Goal: Transaction & Acquisition: Purchase product/service

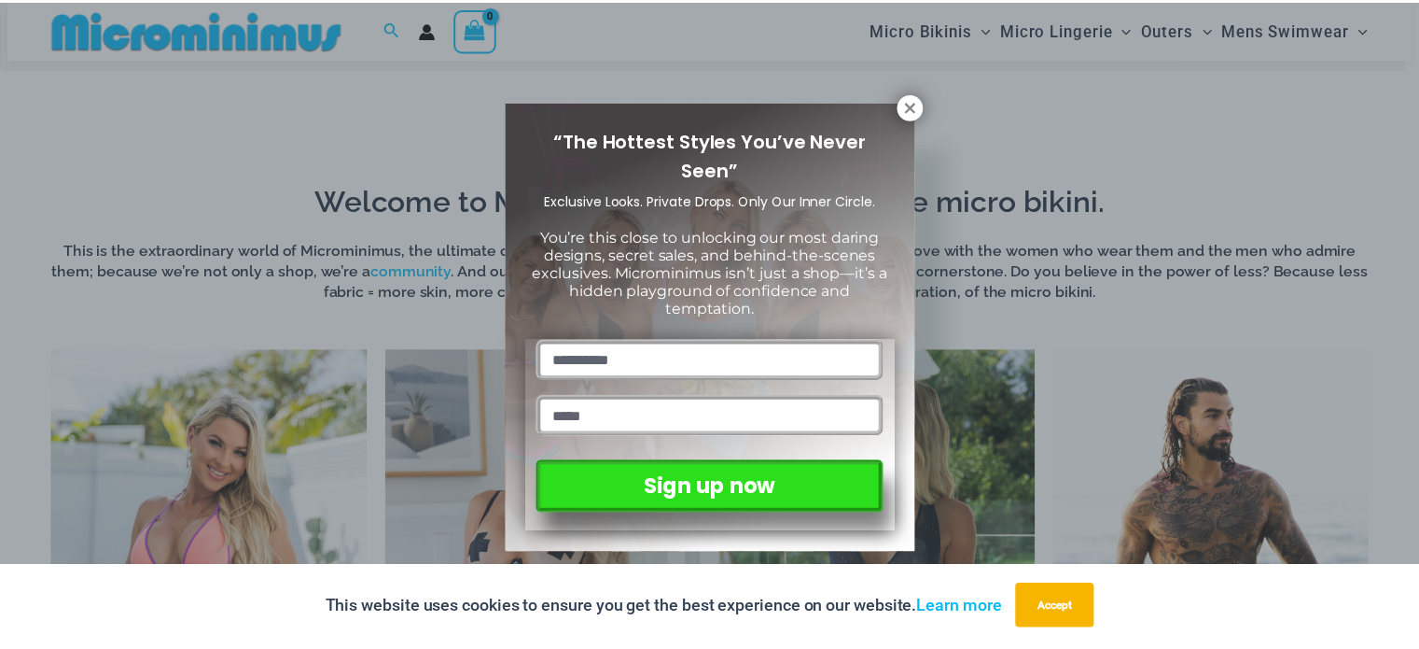
scroll to position [1198, 0]
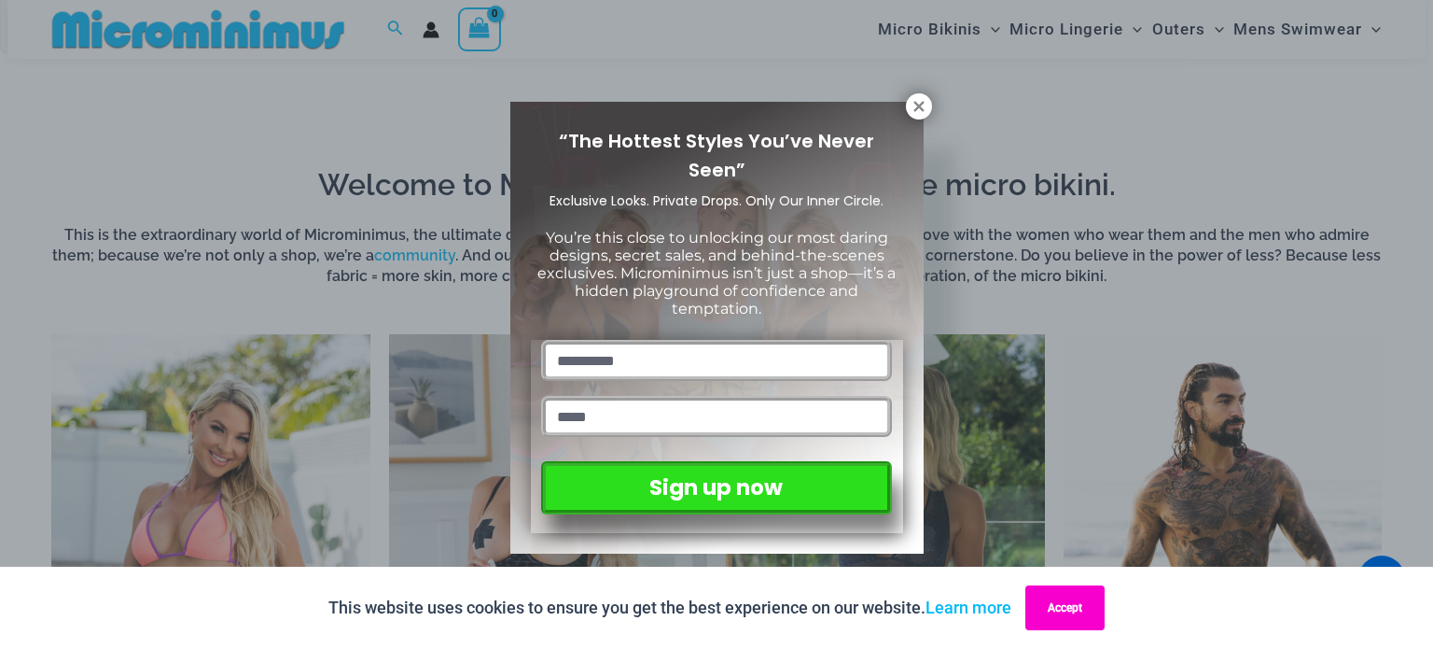
click at [1074, 612] on button "Accept" at bounding box center [1064, 607] width 79 height 45
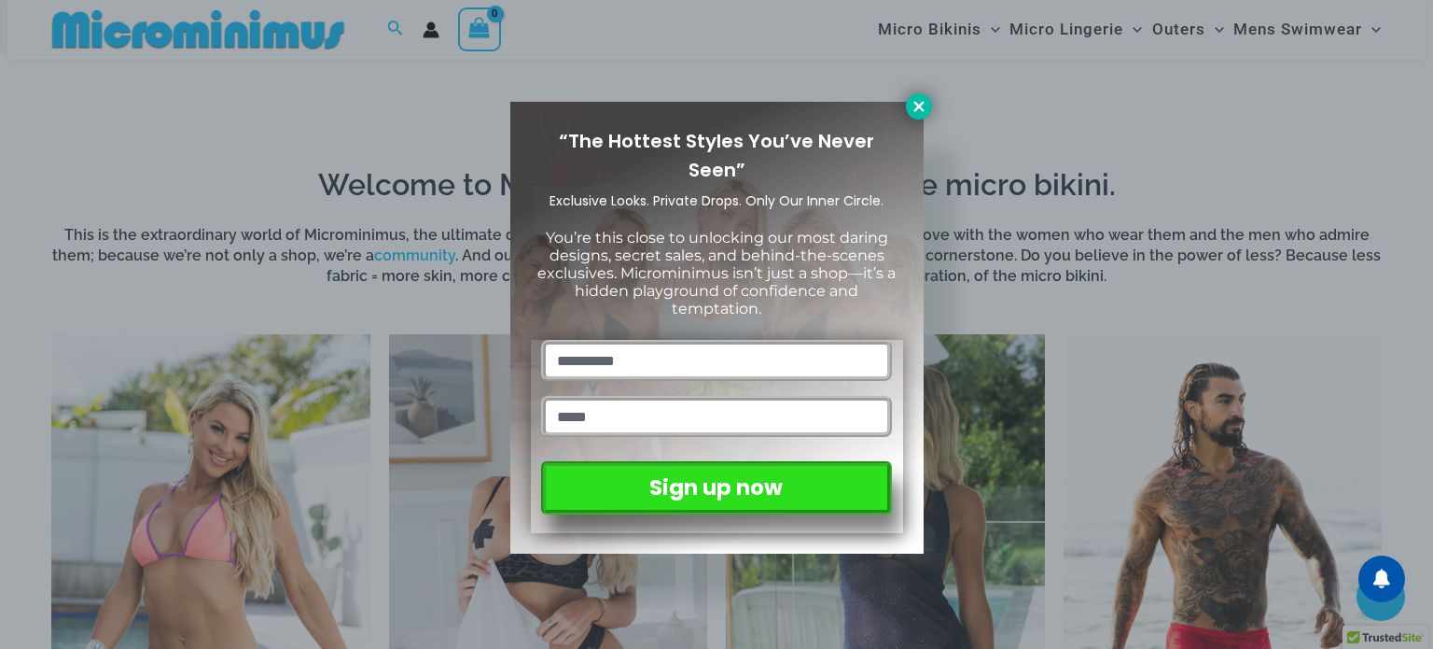
click at [918, 104] on icon at bounding box center [919, 106] width 17 height 17
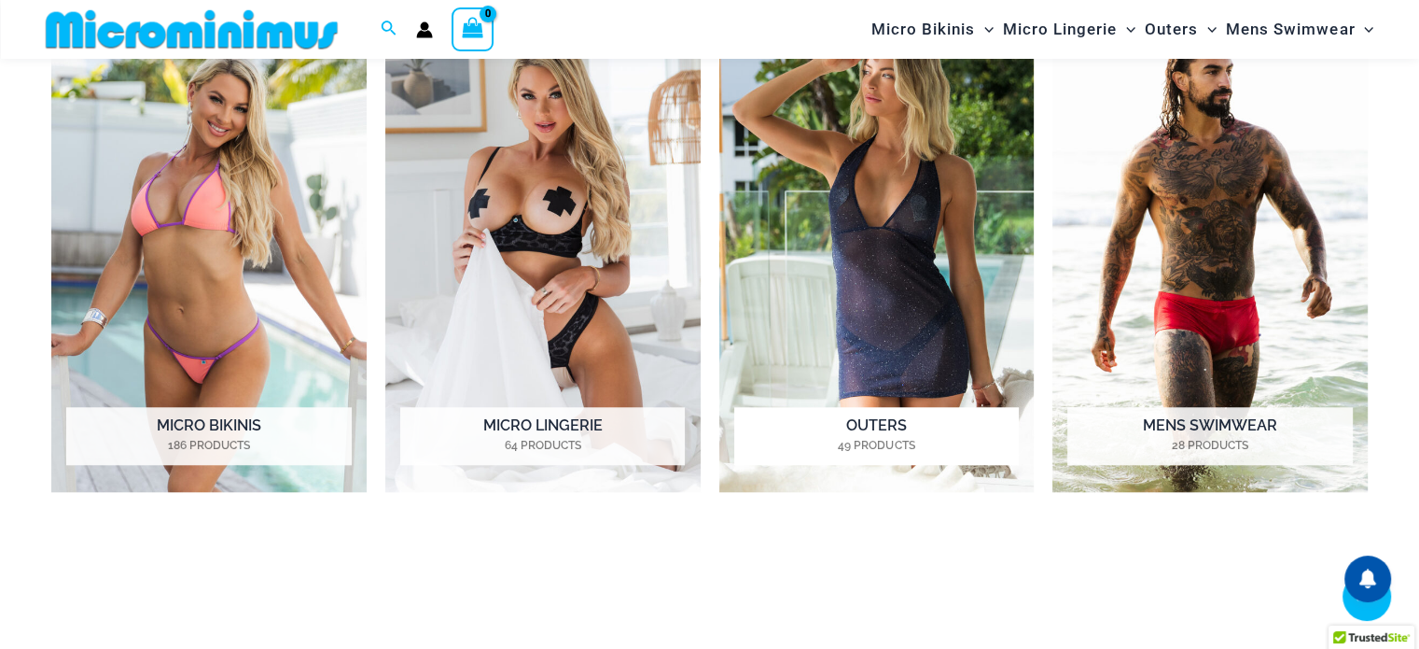
scroll to position [1571, 0]
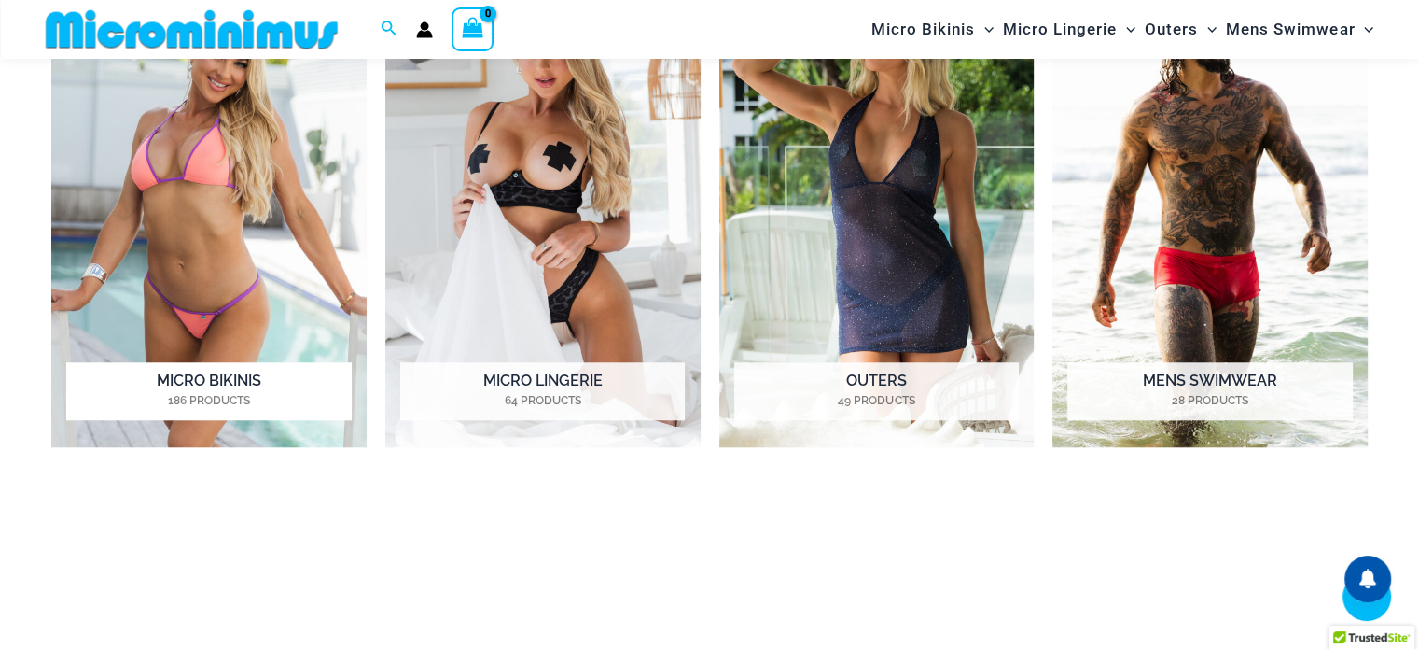
click at [314, 439] on img "Visit product category Micro Bikinis" at bounding box center [208, 204] width 315 height 486
click at [597, 374] on h2 "Micro Lingerie 64 Products" at bounding box center [542, 391] width 285 height 58
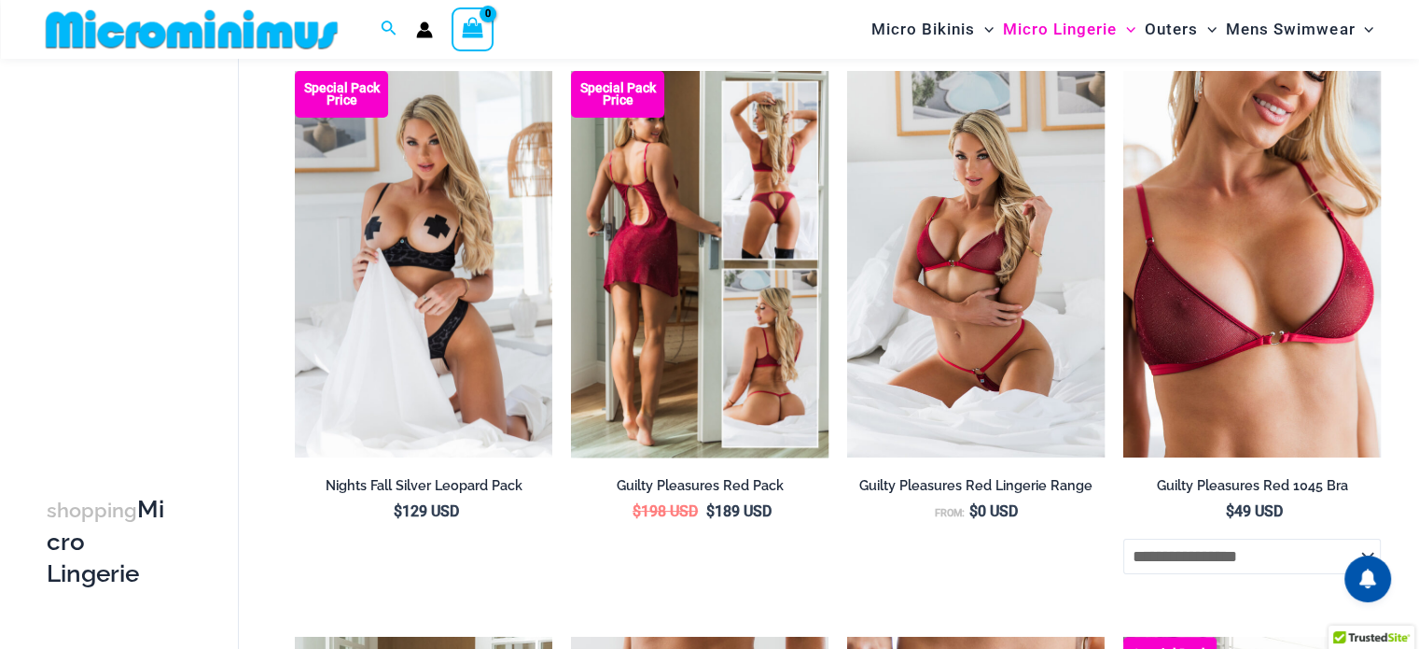
scroll to position [276, 0]
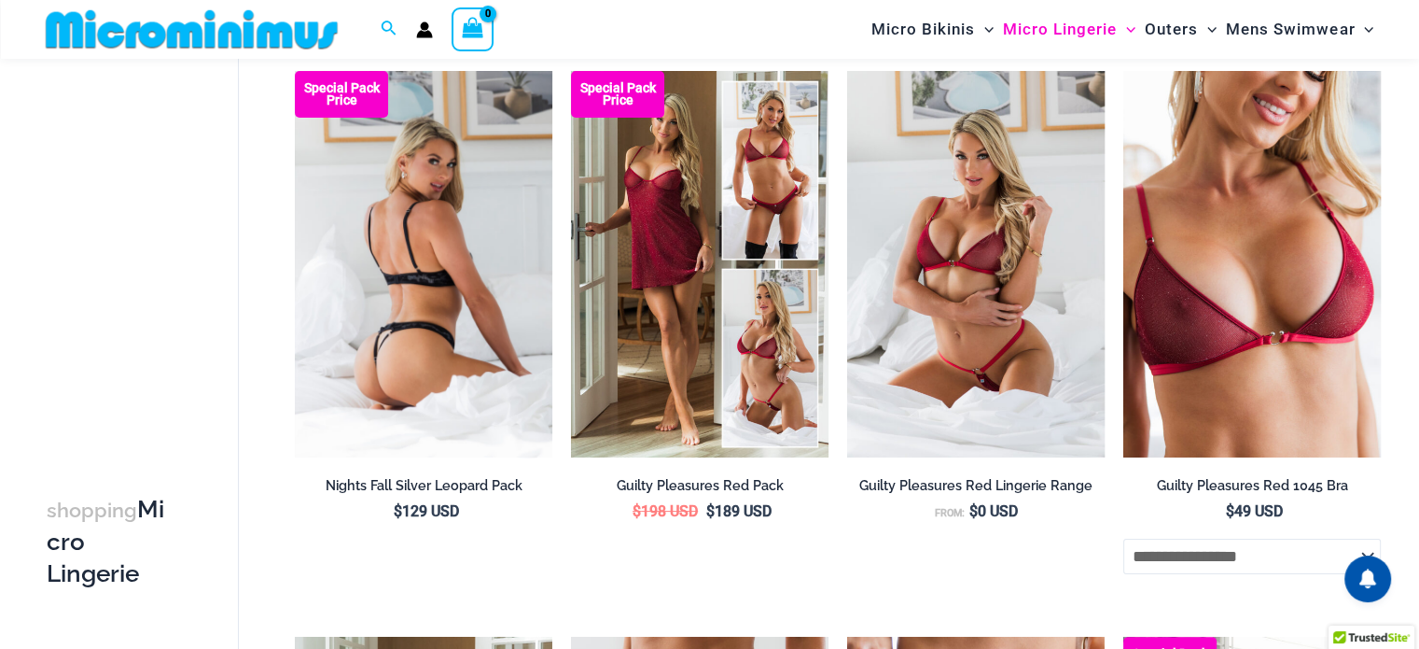
click at [444, 309] on img at bounding box center [424, 264] width 258 height 386
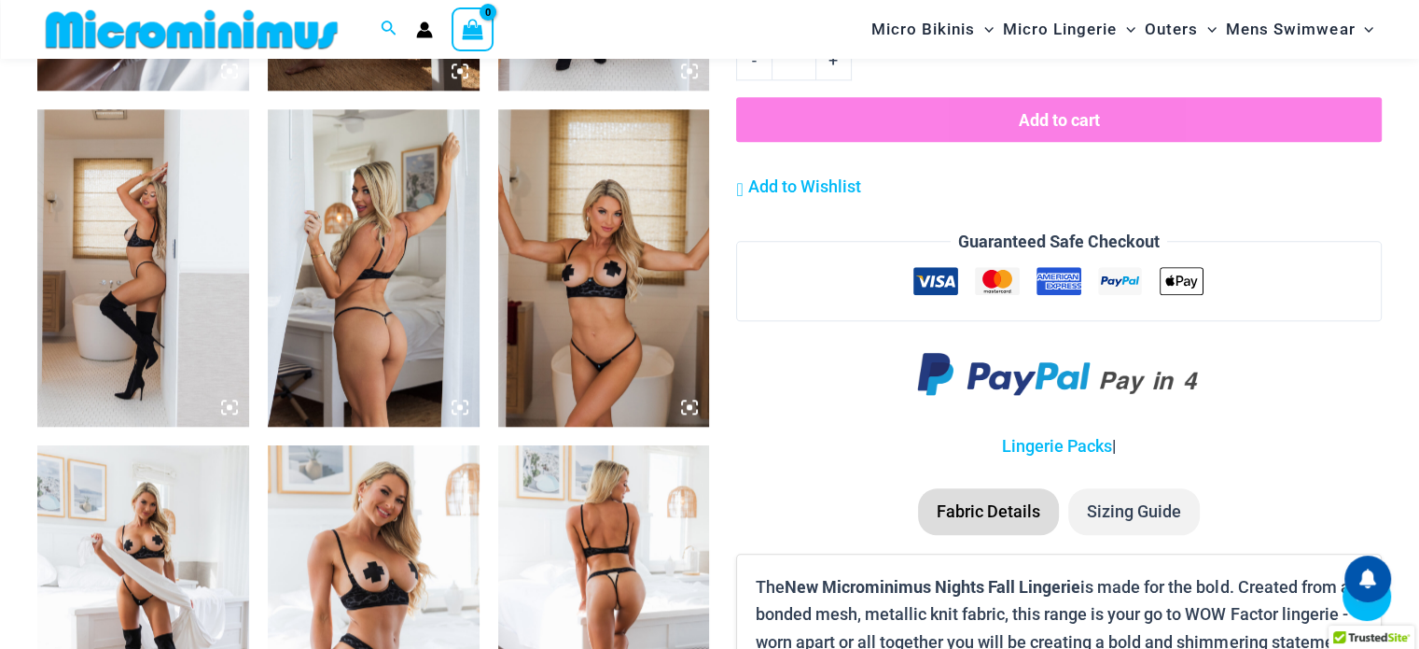
scroll to position [2131, 0]
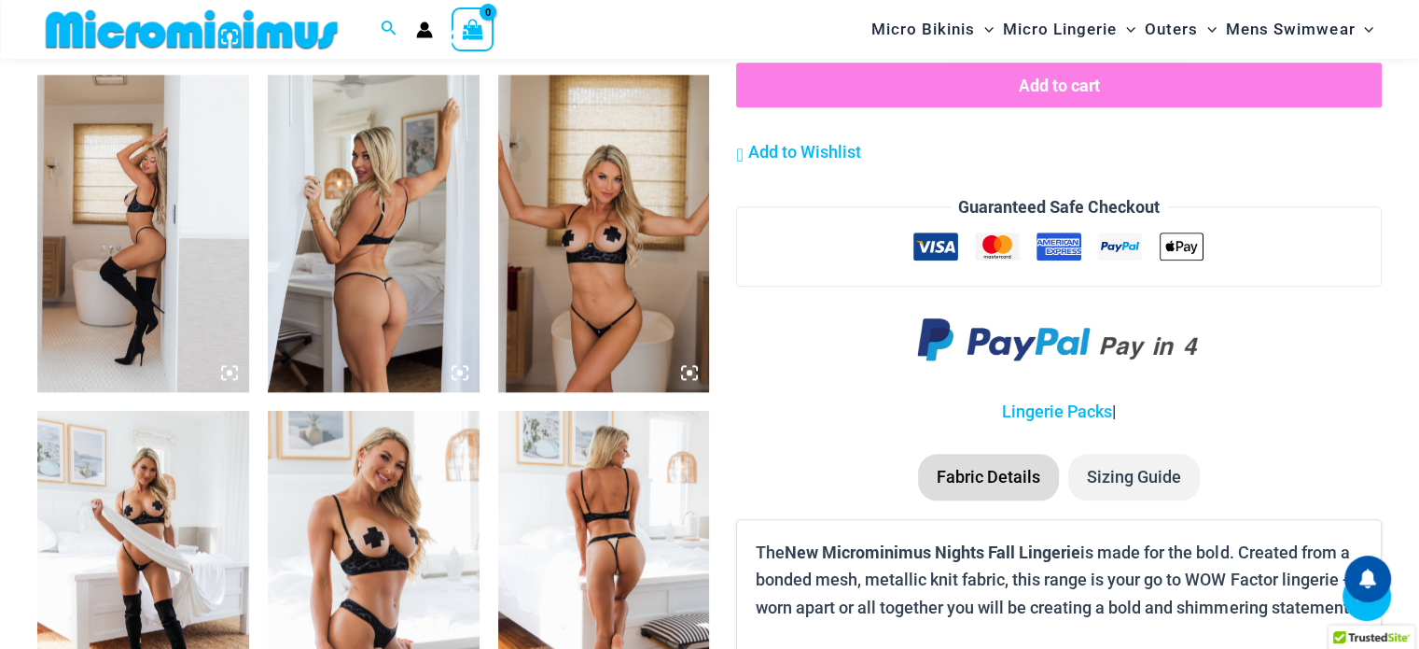
click at [230, 374] on icon at bounding box center [229, 372] width 17 height 17
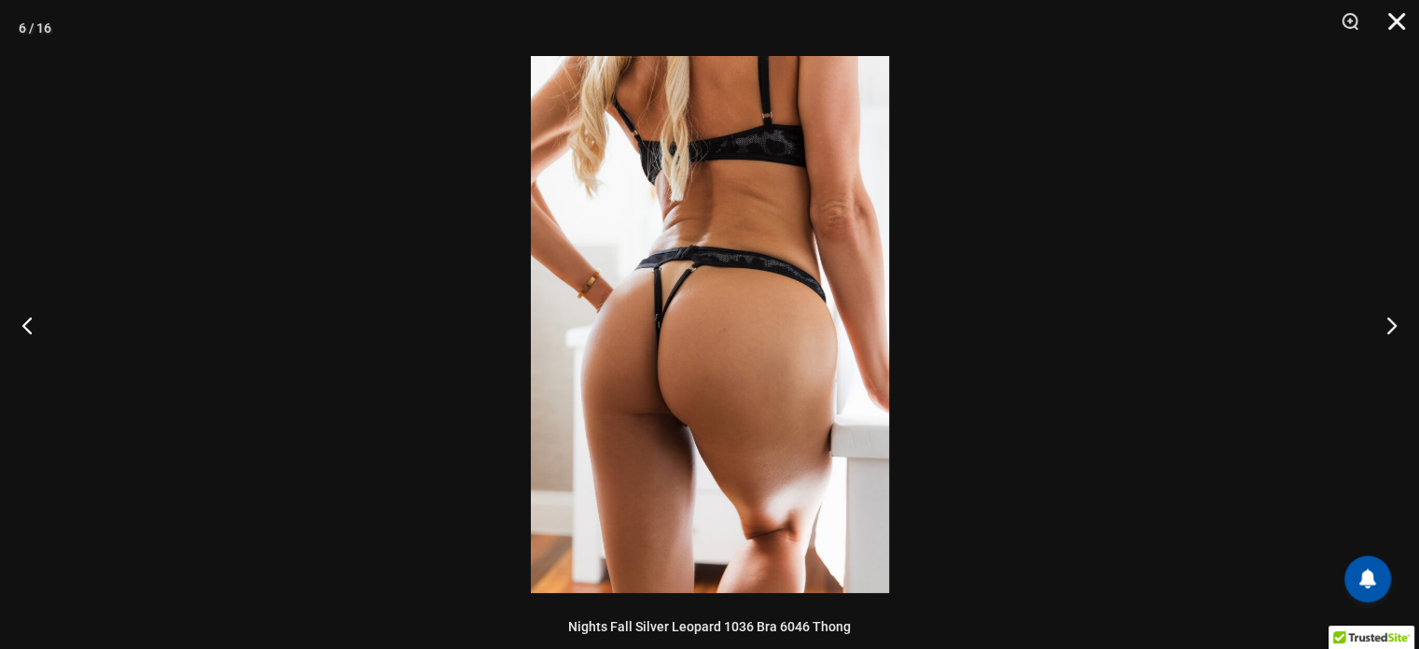
click at [1395, 33] on button "Close" at bounding box center [1390, 28] width 47 height 56
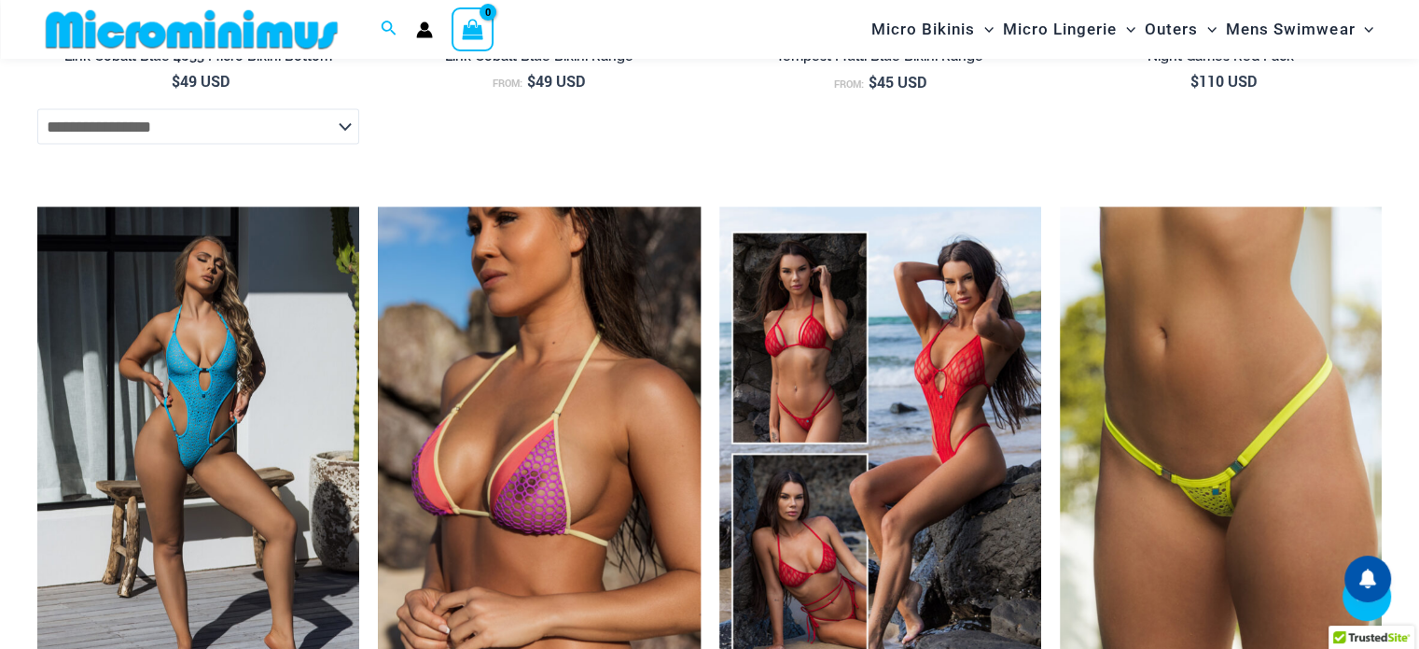
scroll to position [3438, 0]
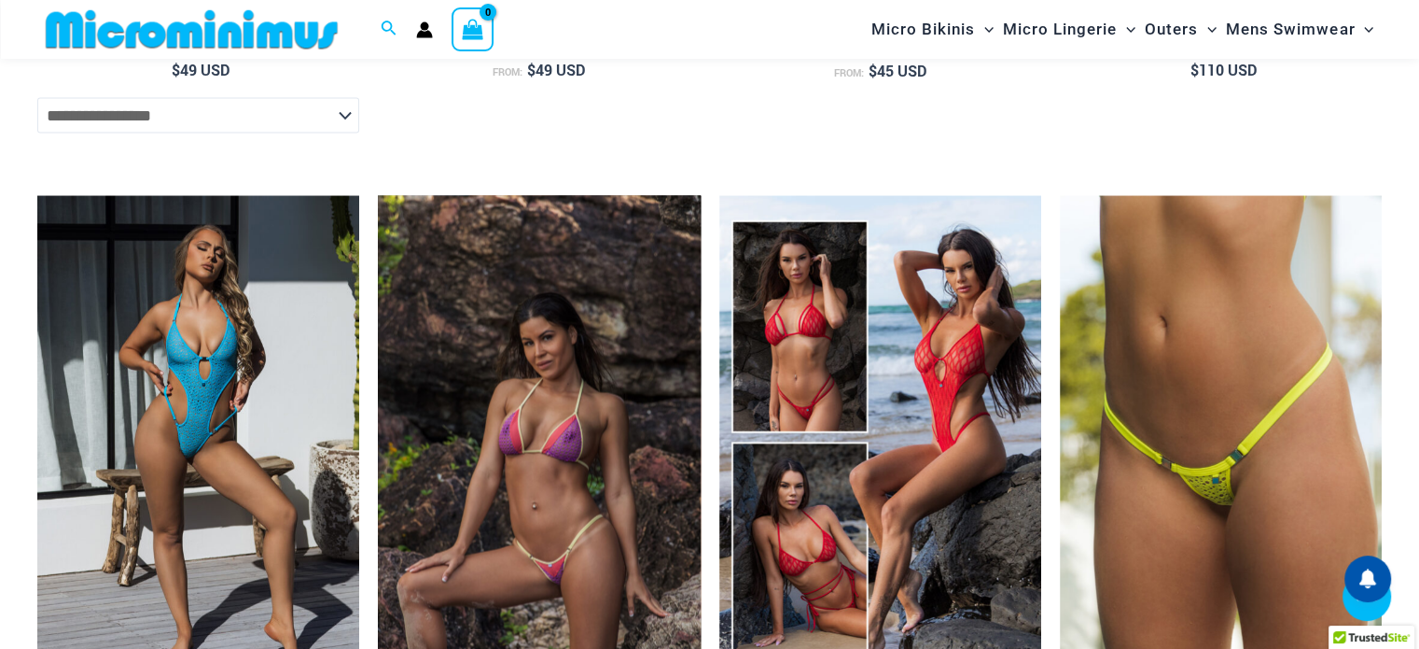
click at [617, 413] on img at bounding box center [539, 436] width 322 height 483
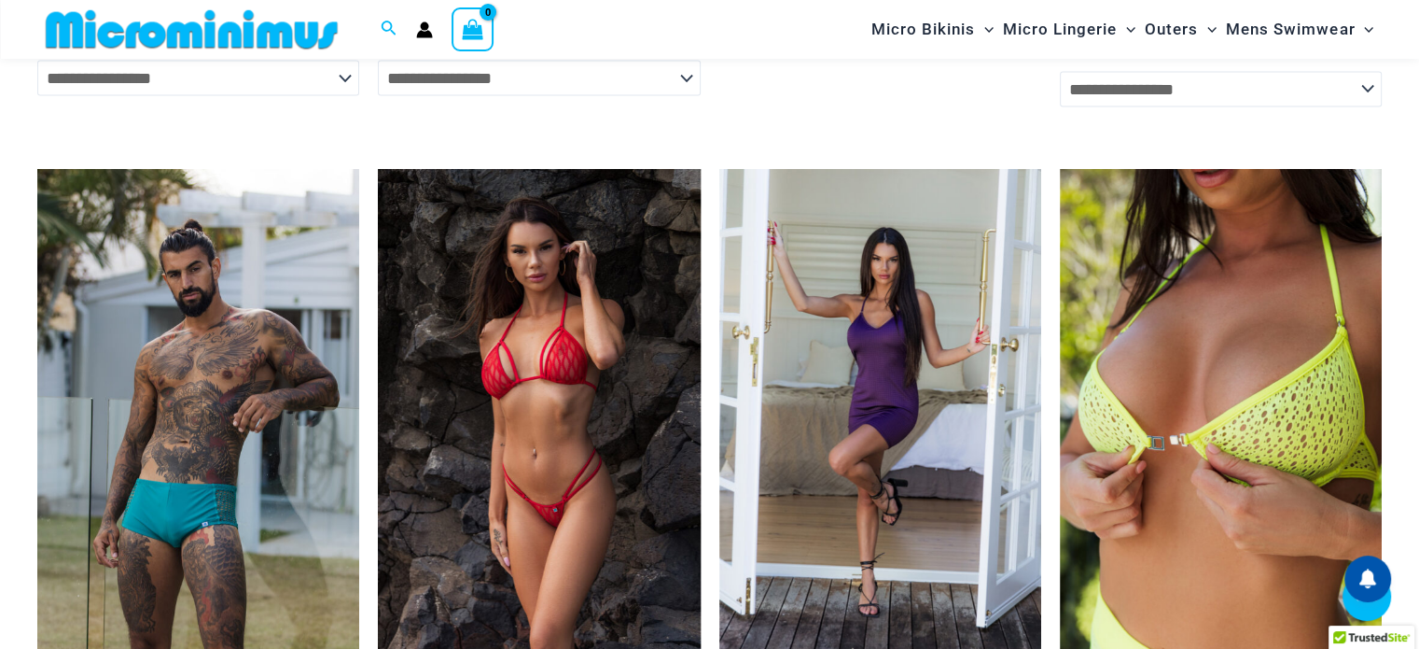
scroll to position [4179, 0]
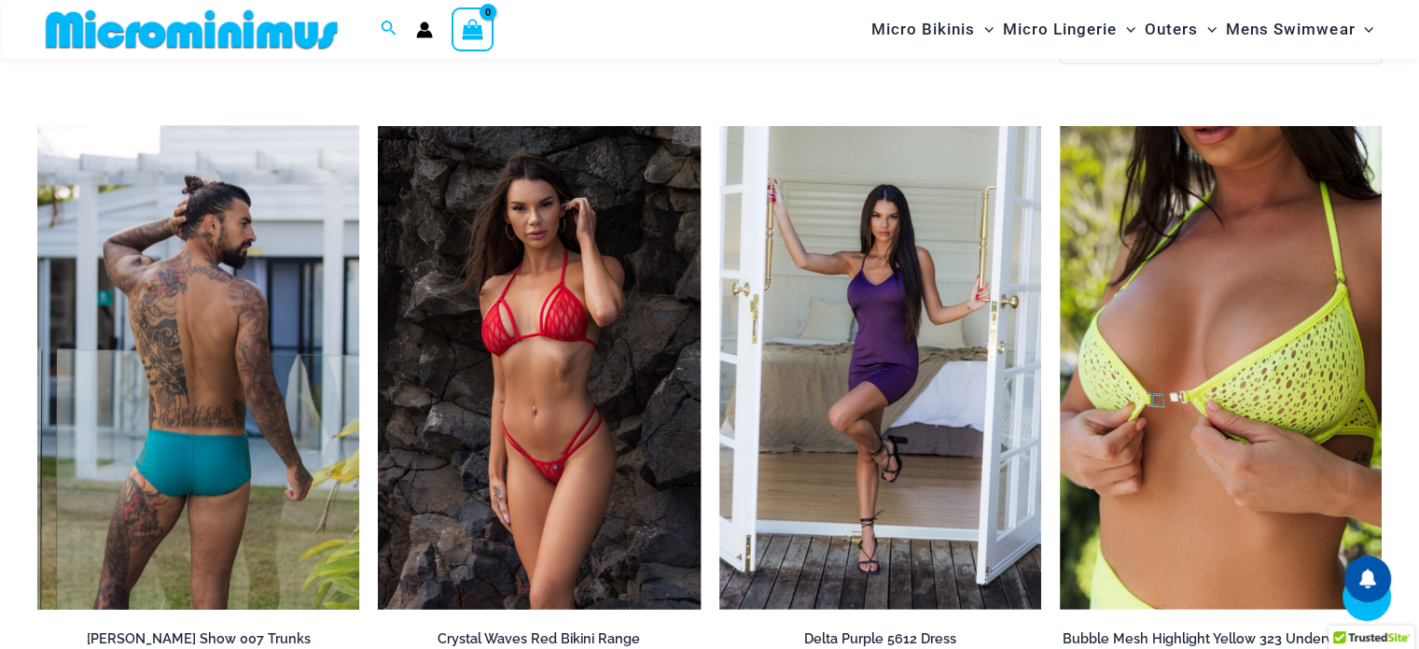
click at [185, 460] on img at bounding box center [198, 367] width 322 height 483
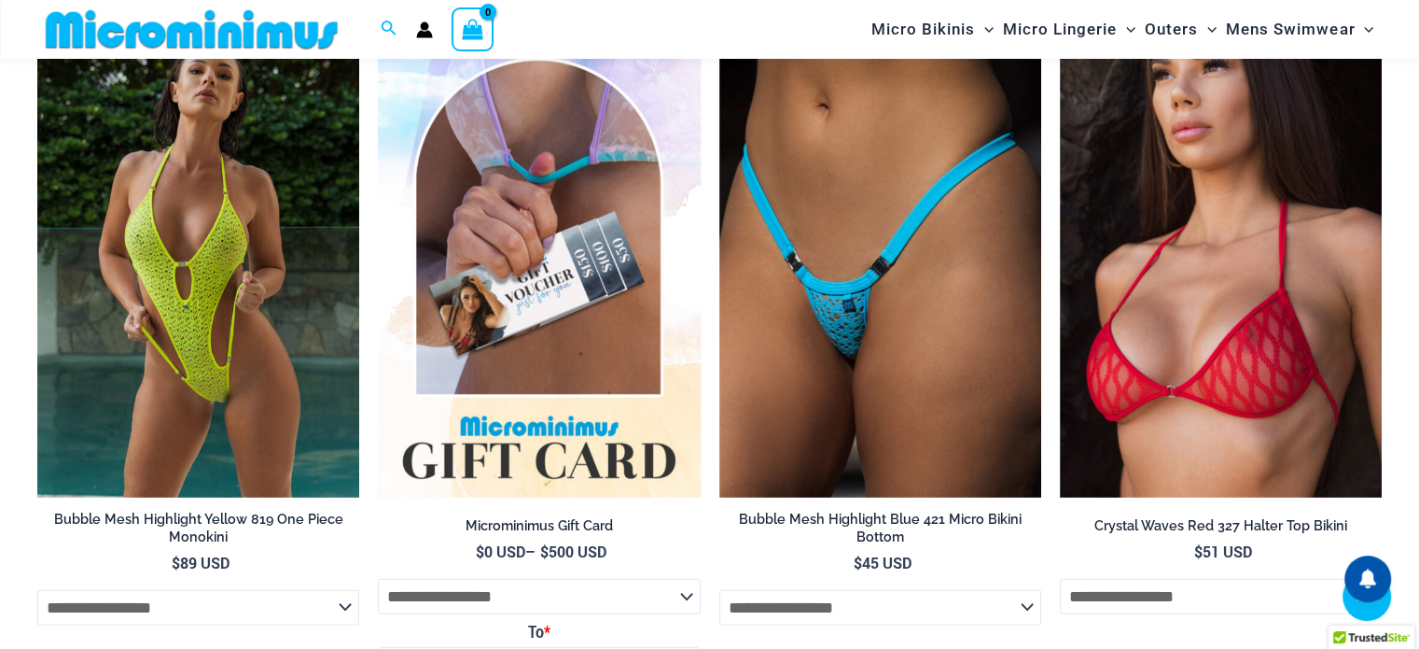
scroll to position [5009, 0]
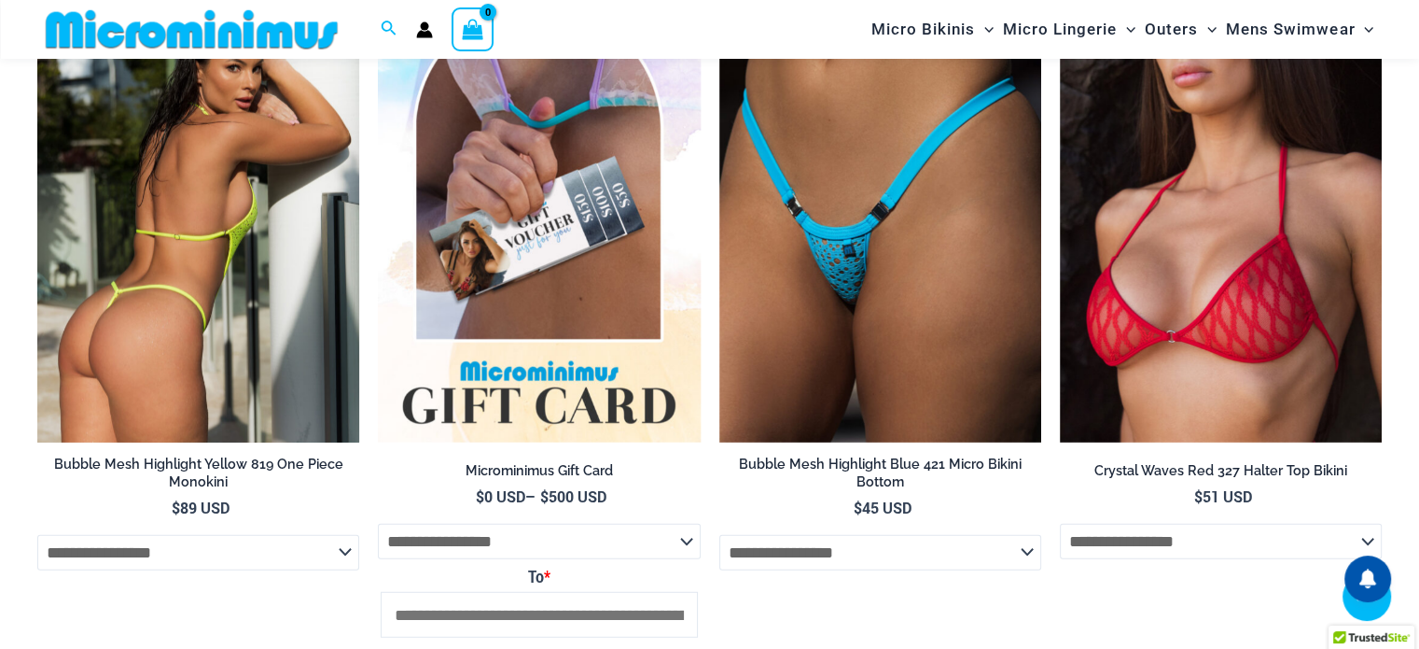
click at [218, 319] on img at bounding box center [198, 200] width 322 height 483
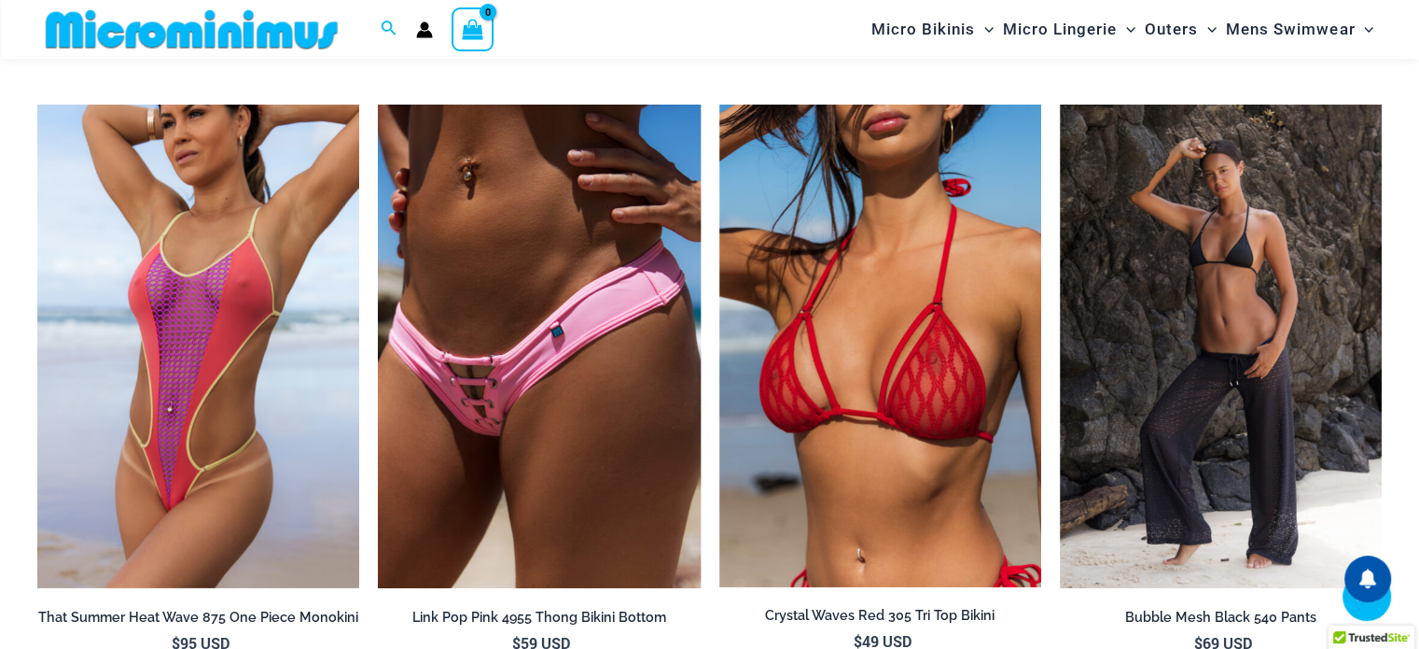
scroll to position [5925, 0]
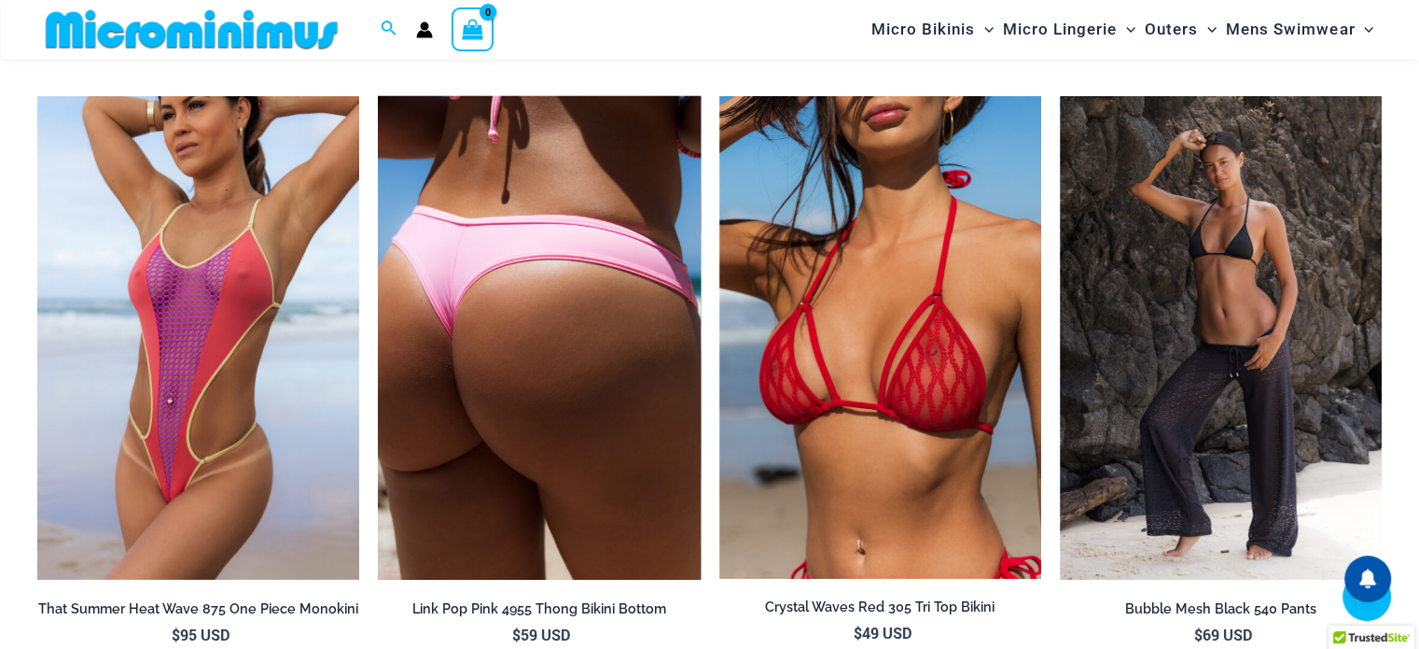
click at [546, 456] on img at bounding box center [539, 337] width 322 height 483
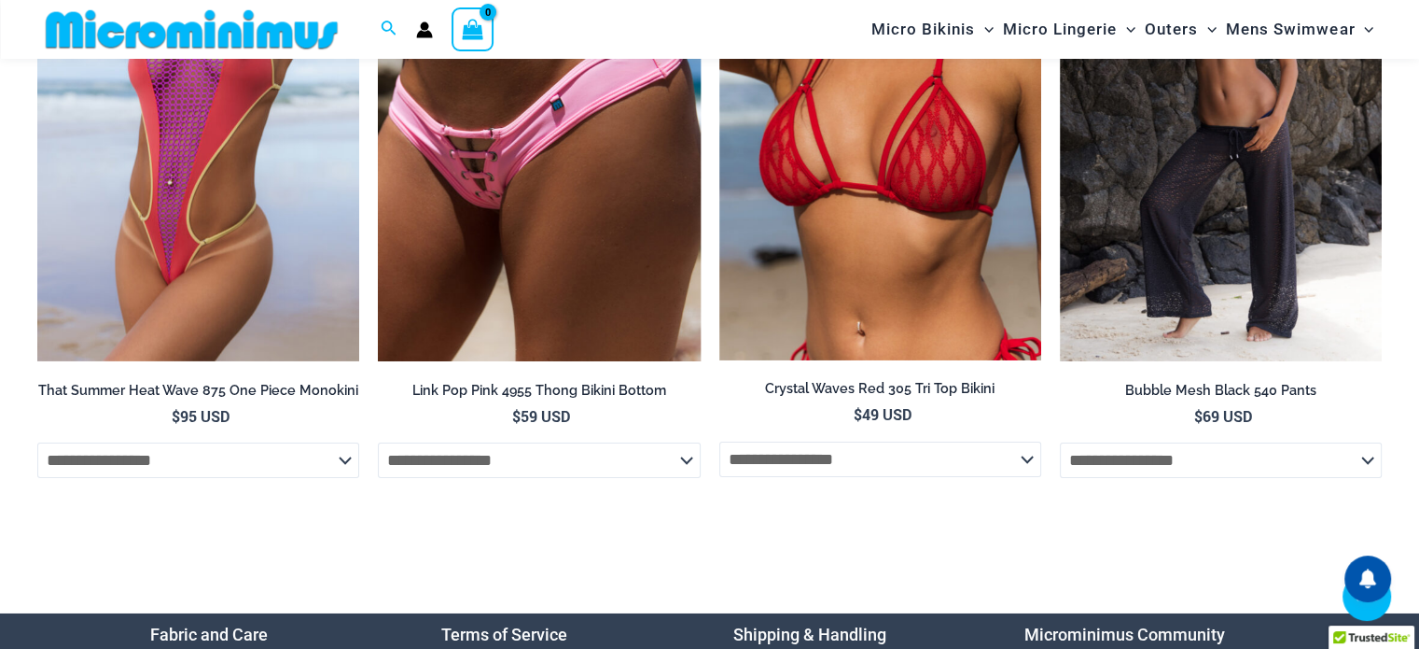
scroll to position [6095, 0]
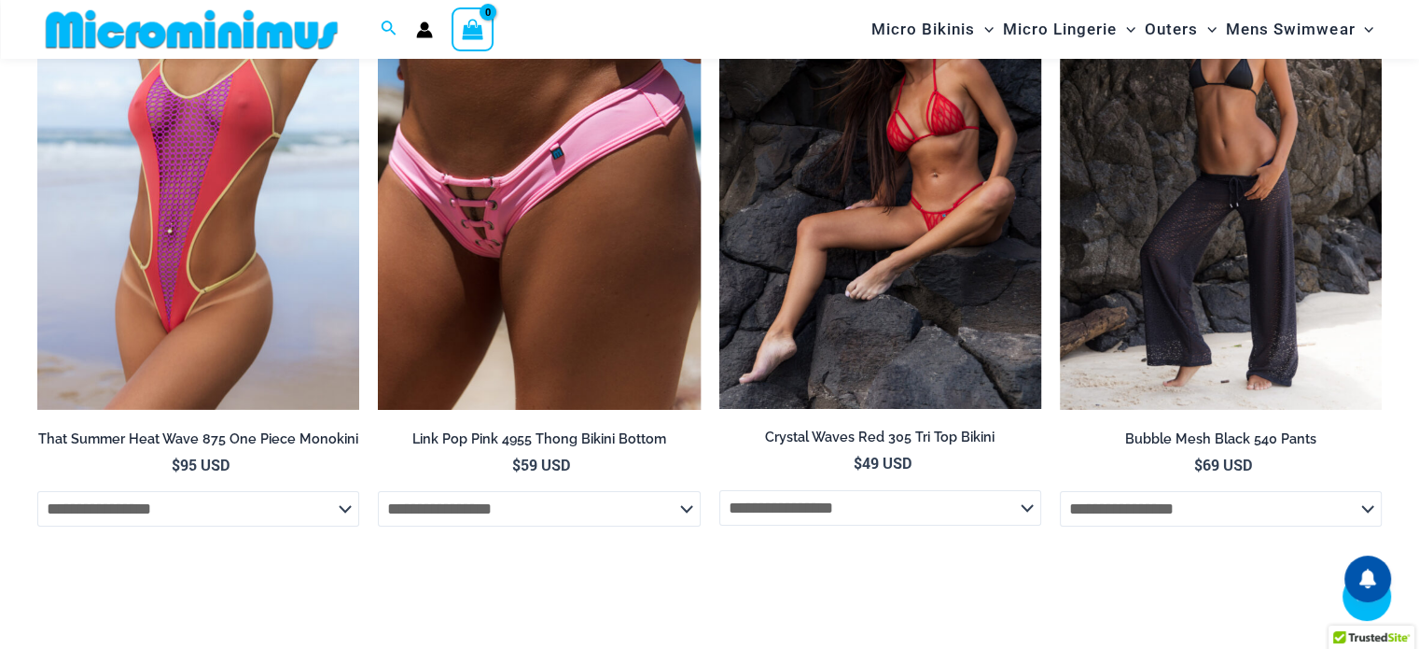
click at [1036, 518] on select "**********" at bounding box center [880, 507] width 322 height 35
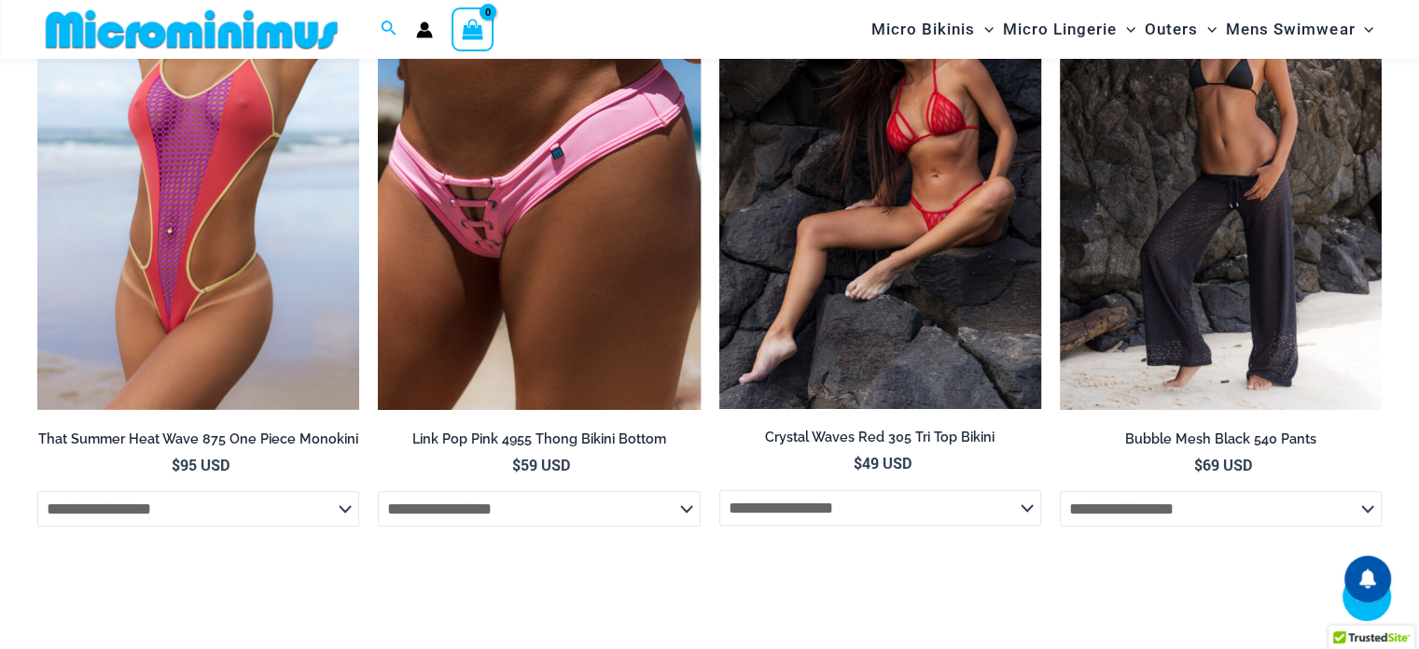
click at [955, 247] on img at bounding box center [880, 167] width 322 height 482
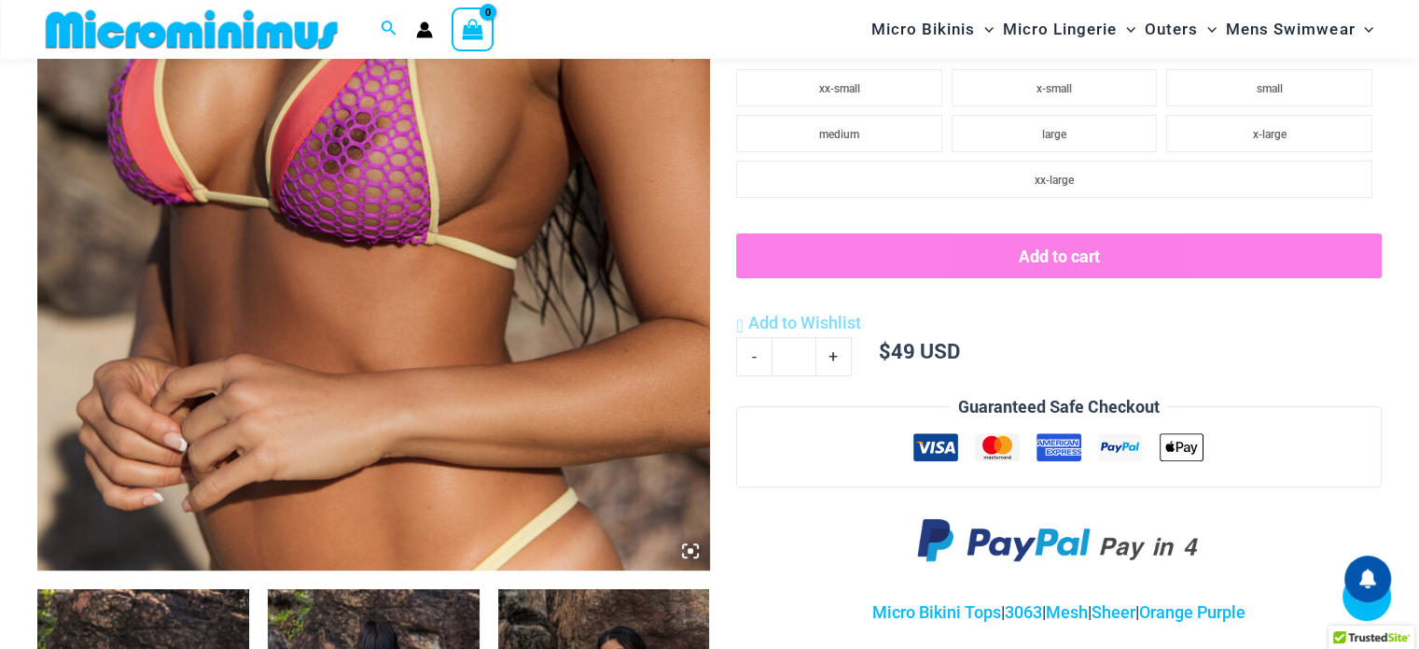
scroll to position [650, 0]
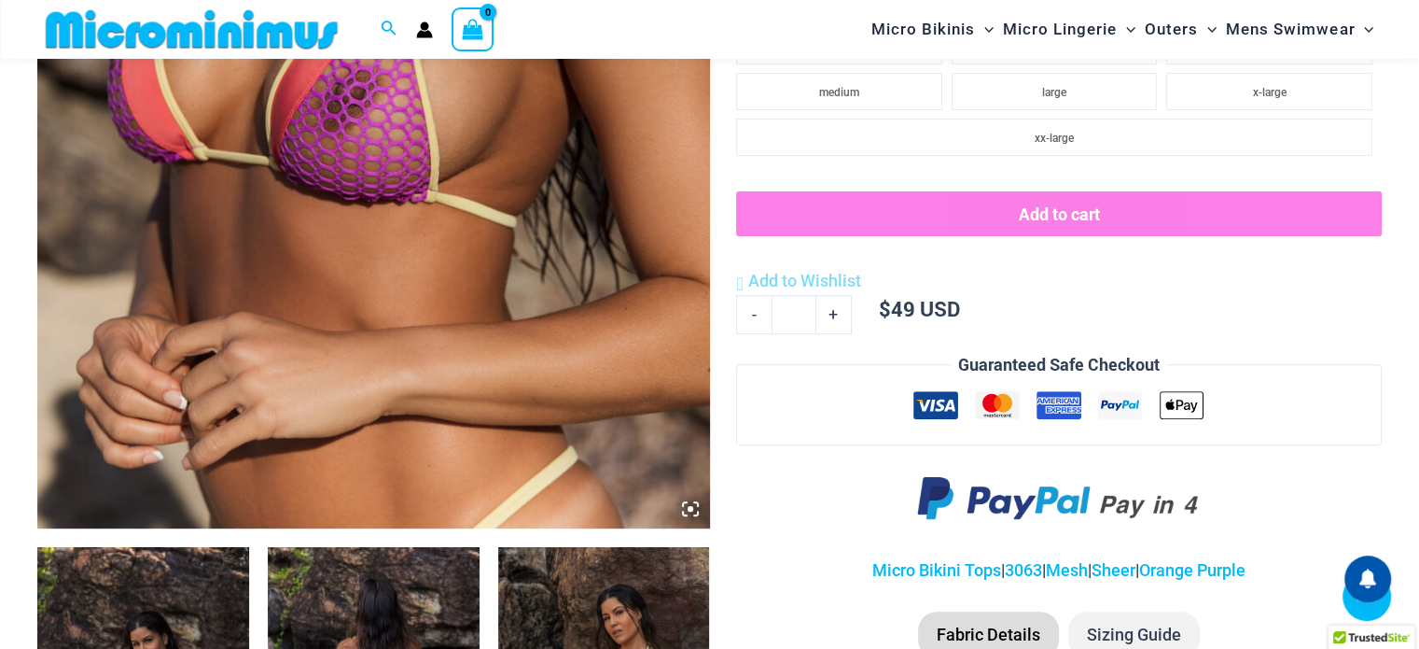
click at [694, 509] on icon at bounding box center [690, 508] width 17 height 17
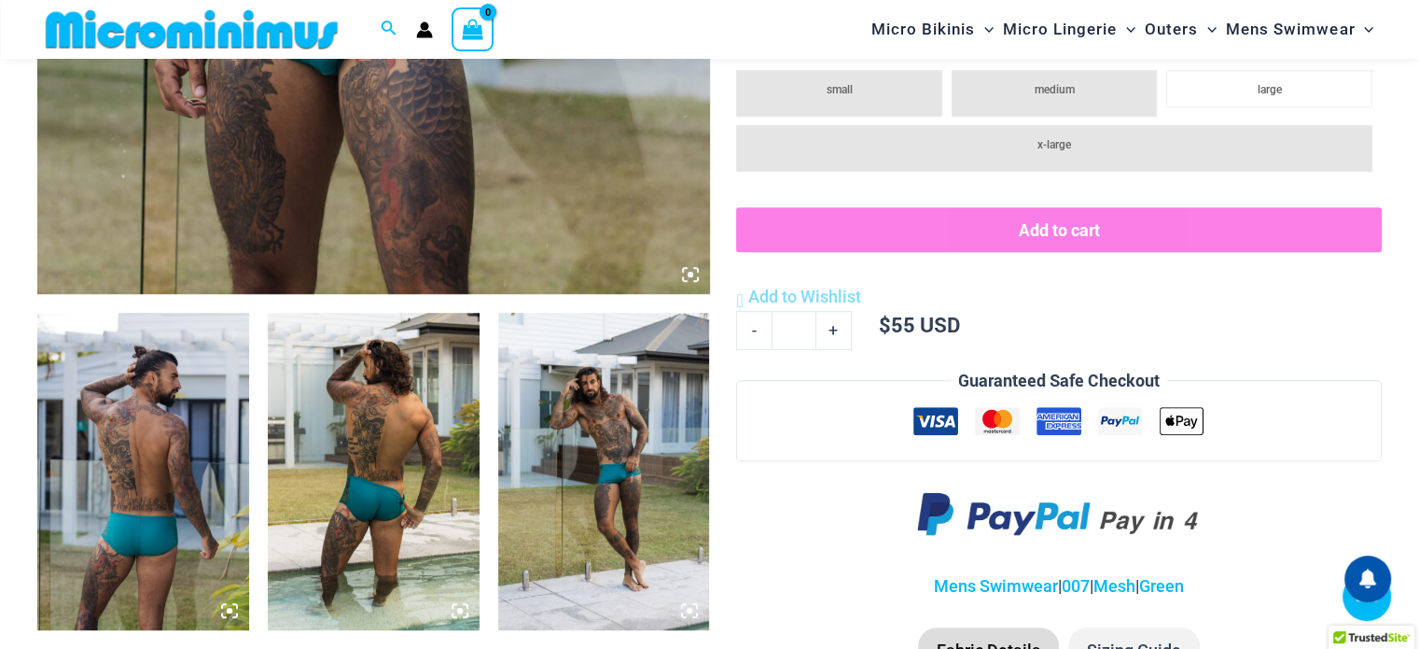
scroll to position [931, 0]
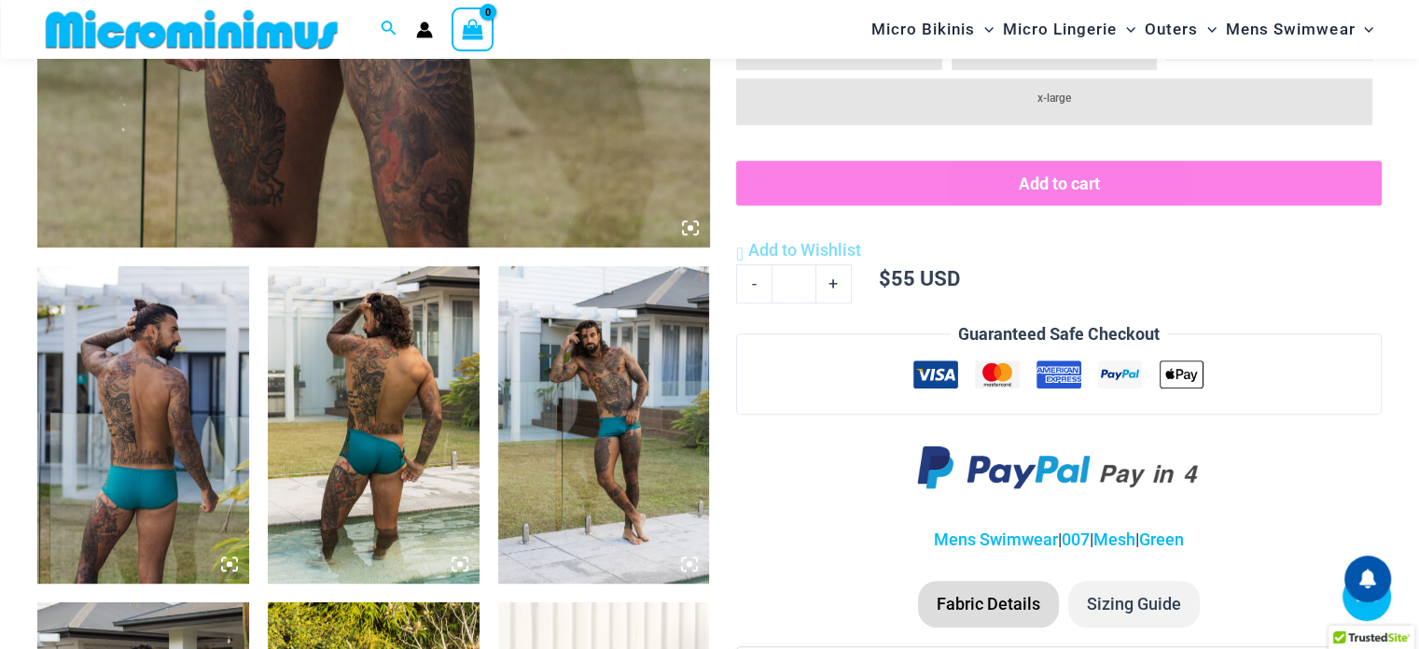
click at [93, 423] on img at bounding box center [143, 424] width 212 height 317
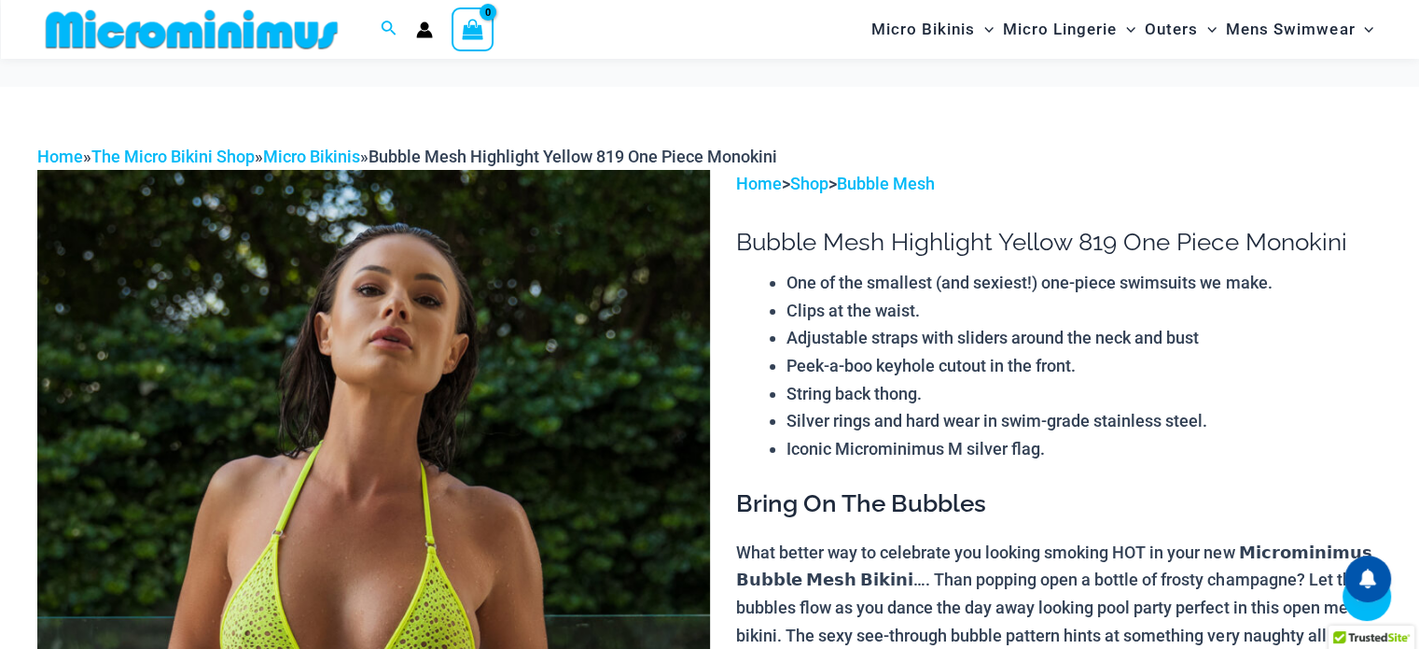
scroll to position [732, 0]
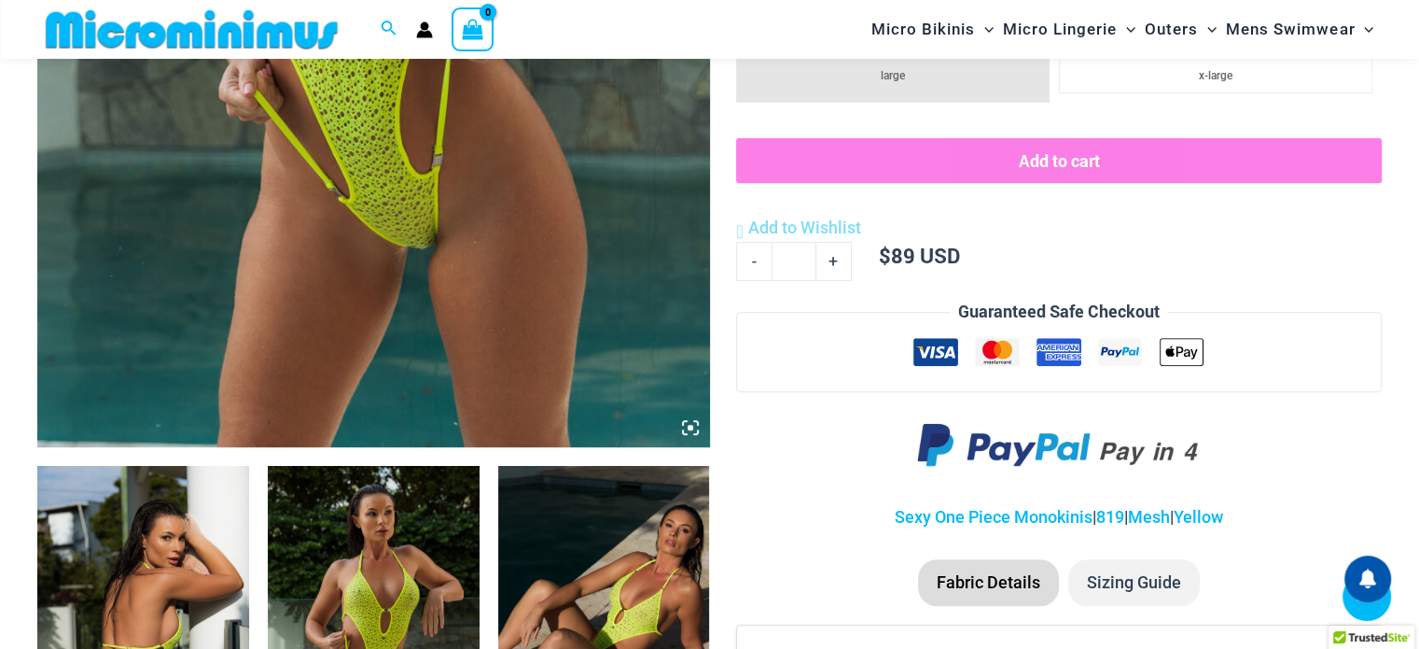
click at [686, 428] on icon at bounding box center [690, 427] width 17 height 17
click at [690, 425] on icon at bounding box center [690, 427] width 17 height 17
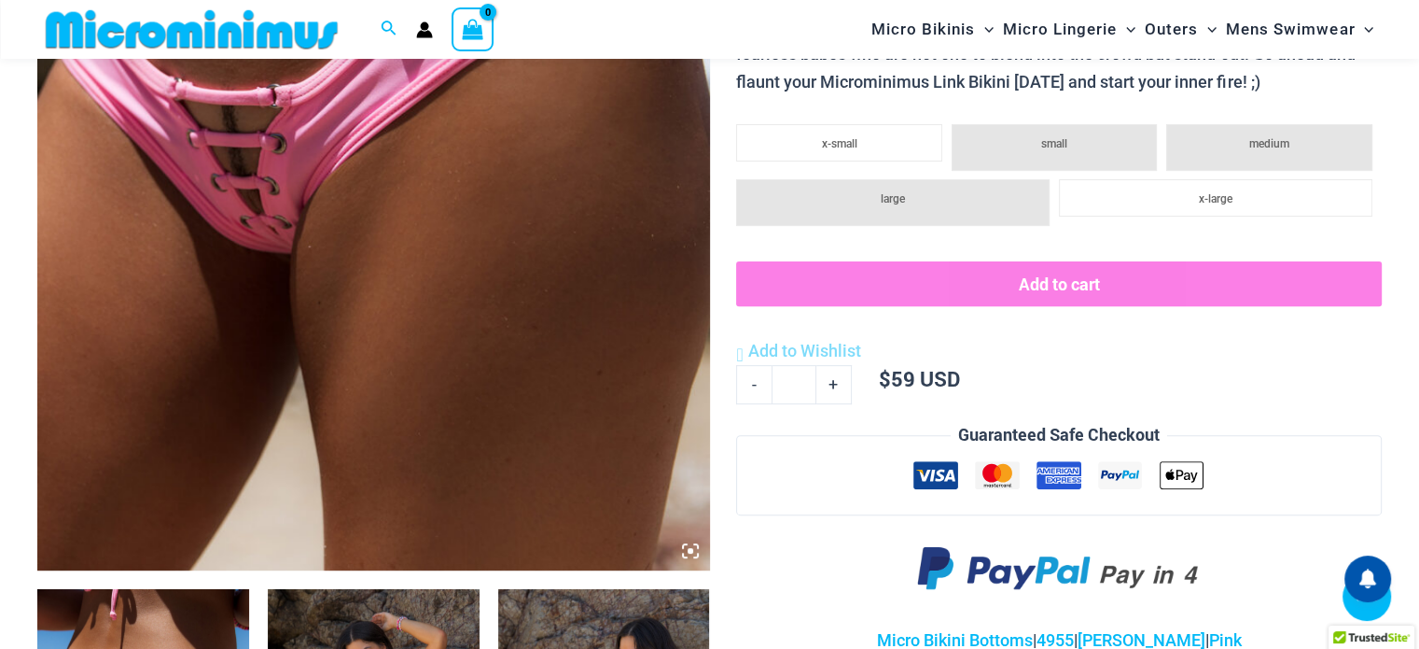
scroll to position [652, 0]
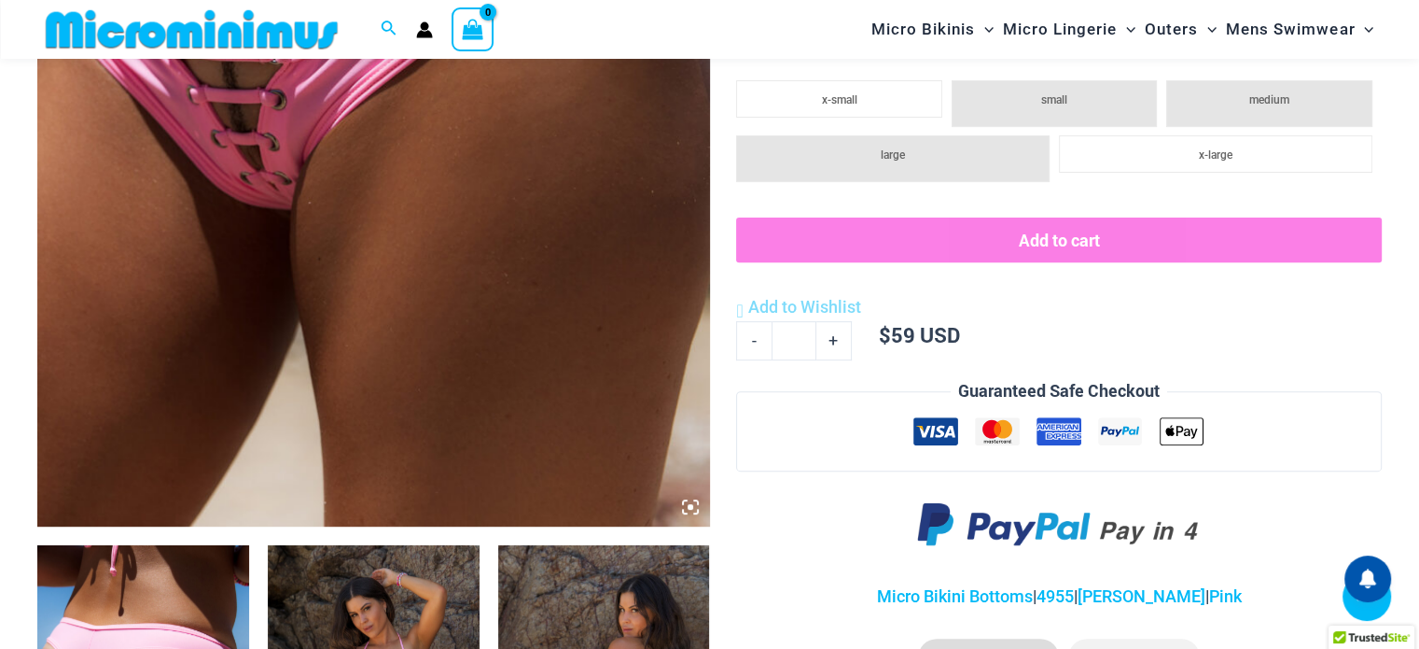
click at [674, 511] on img at bounding box center [373, 22] width 673 height 1009
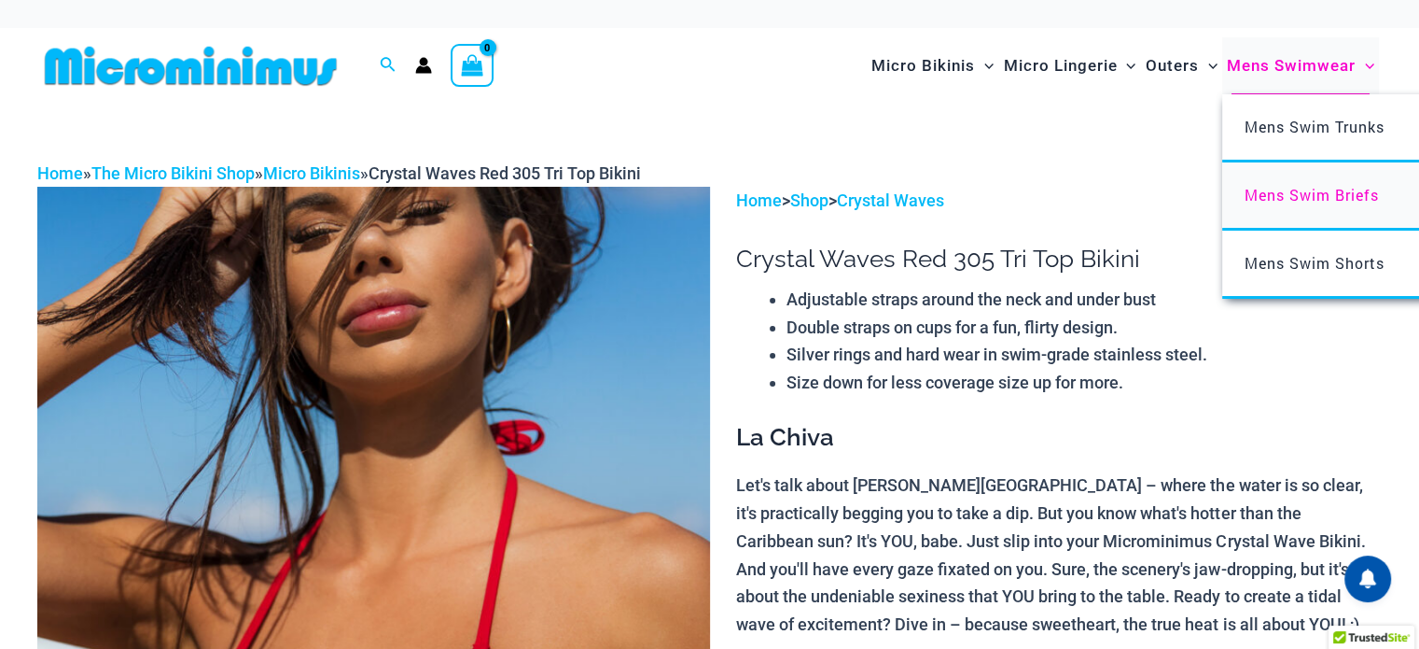
click at [1300, 197] on span "Mens Swim Briefs" at bounding box center [1312, 195] width 134 height 20
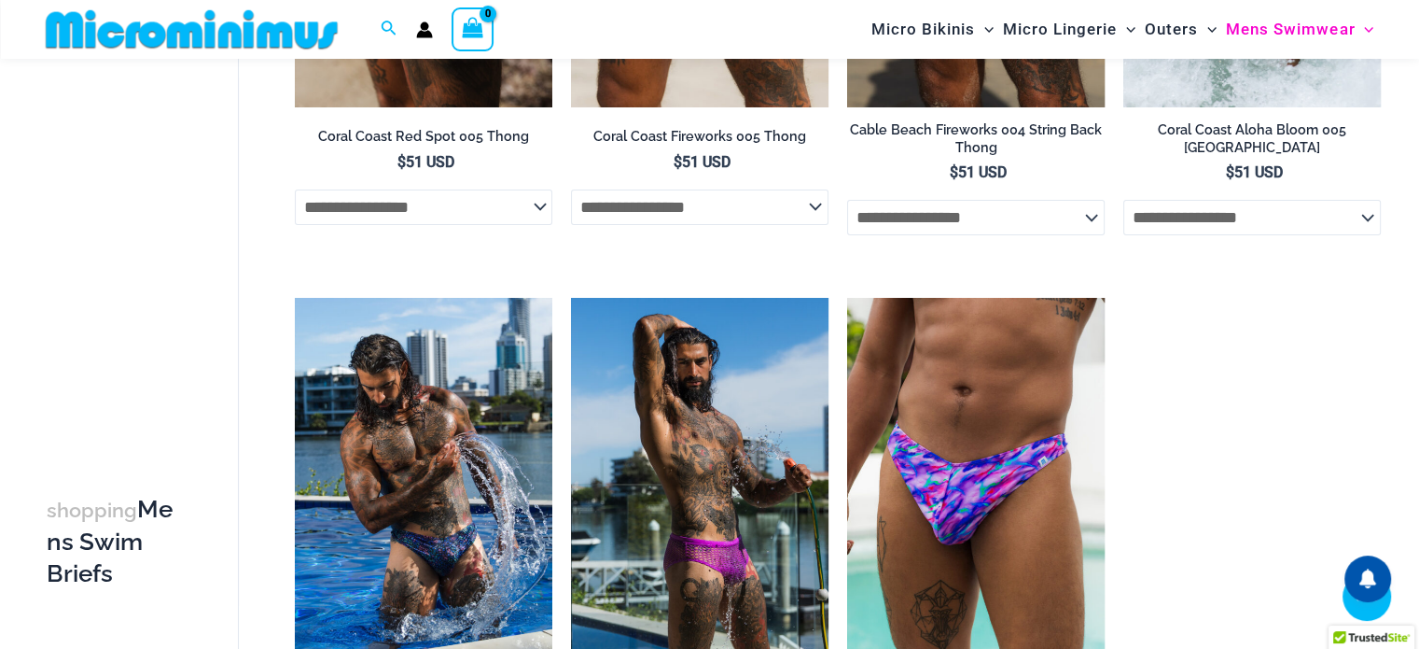
scroll to position [545, 0]
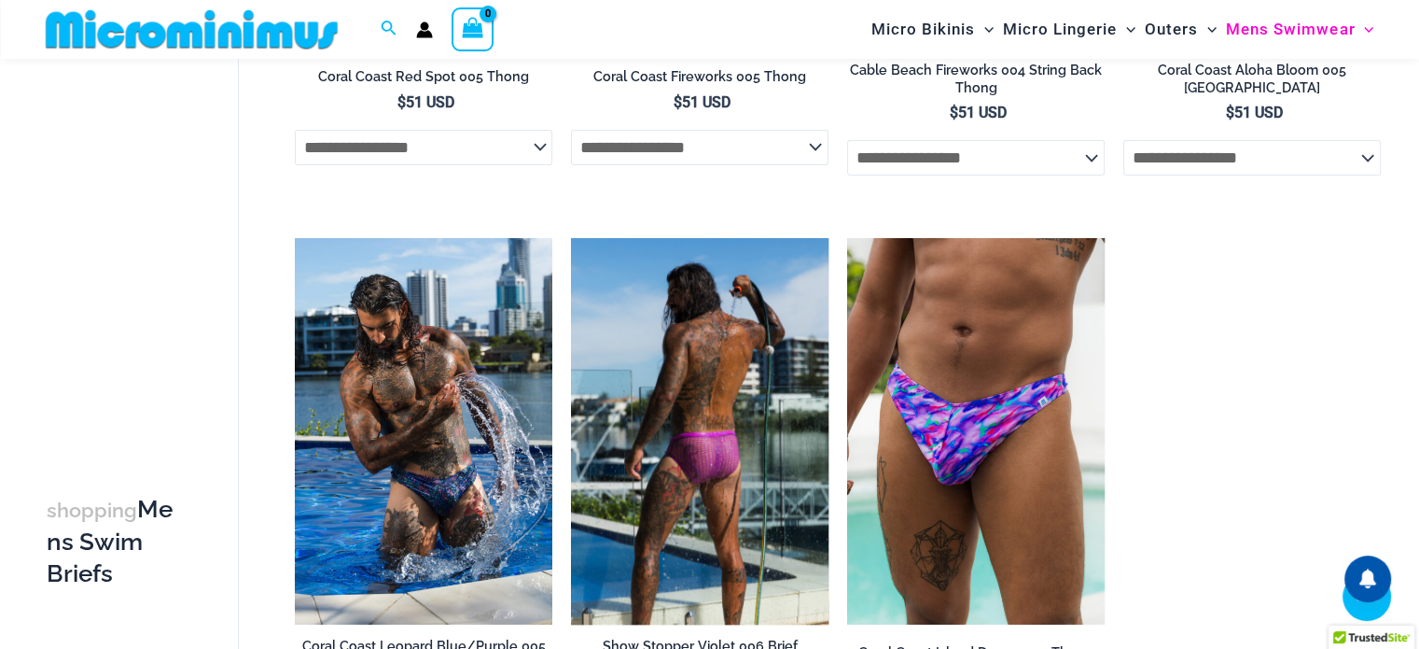
click at [739, 497] on img at bounding box center [700, 431] width 258 height 386
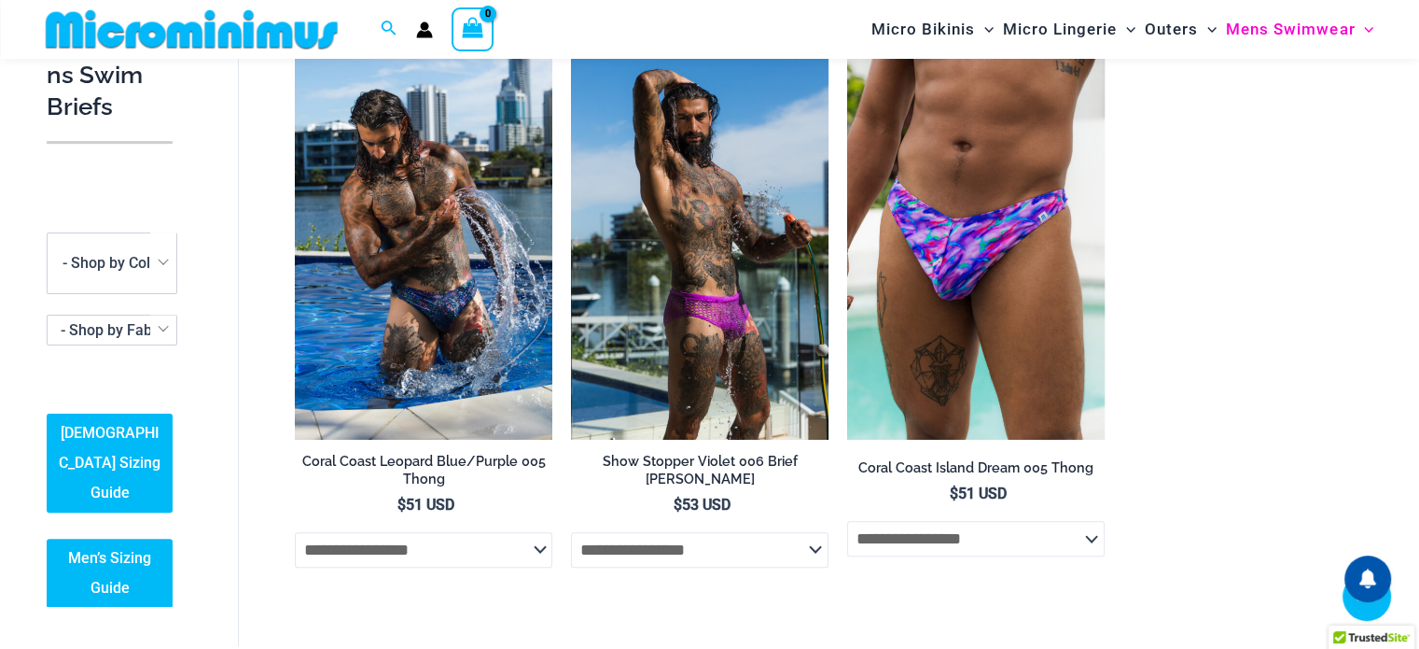
scroll to position [519, 0]
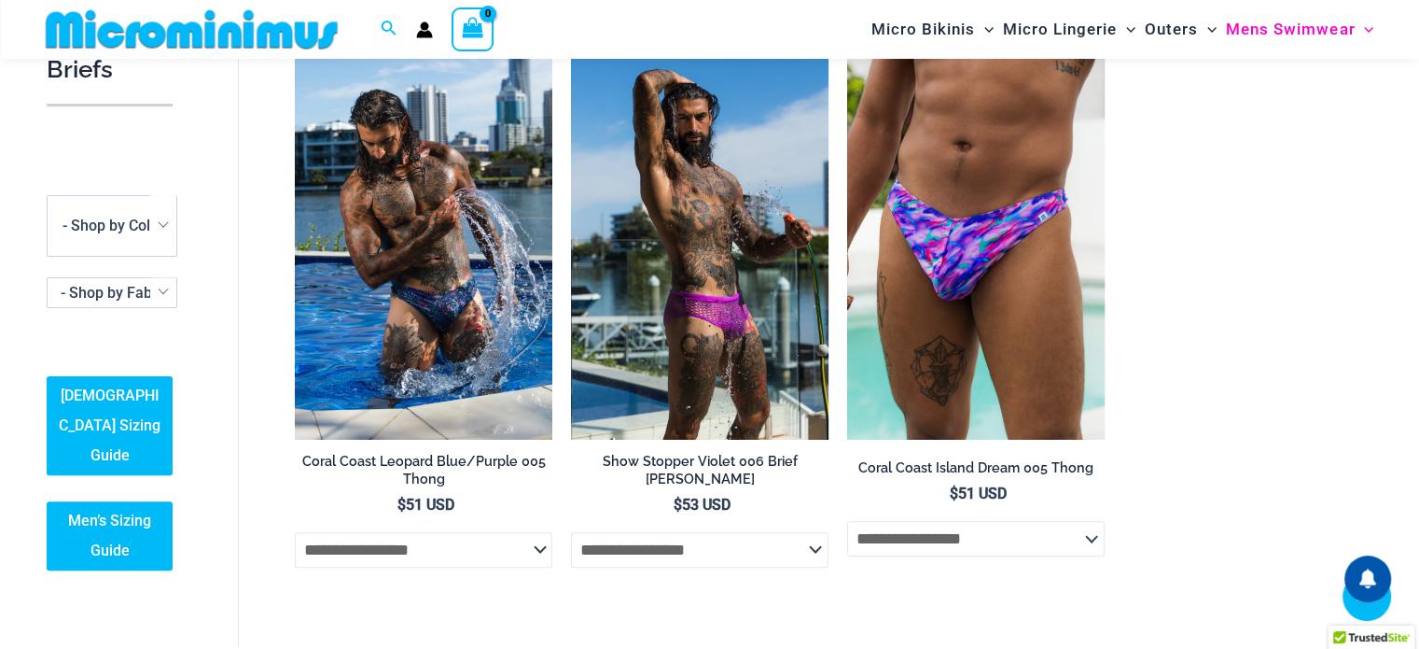
click at [89, 437] on link "Ladies Sizing Guide" at bounding box center [110, 425] width 126 height 99
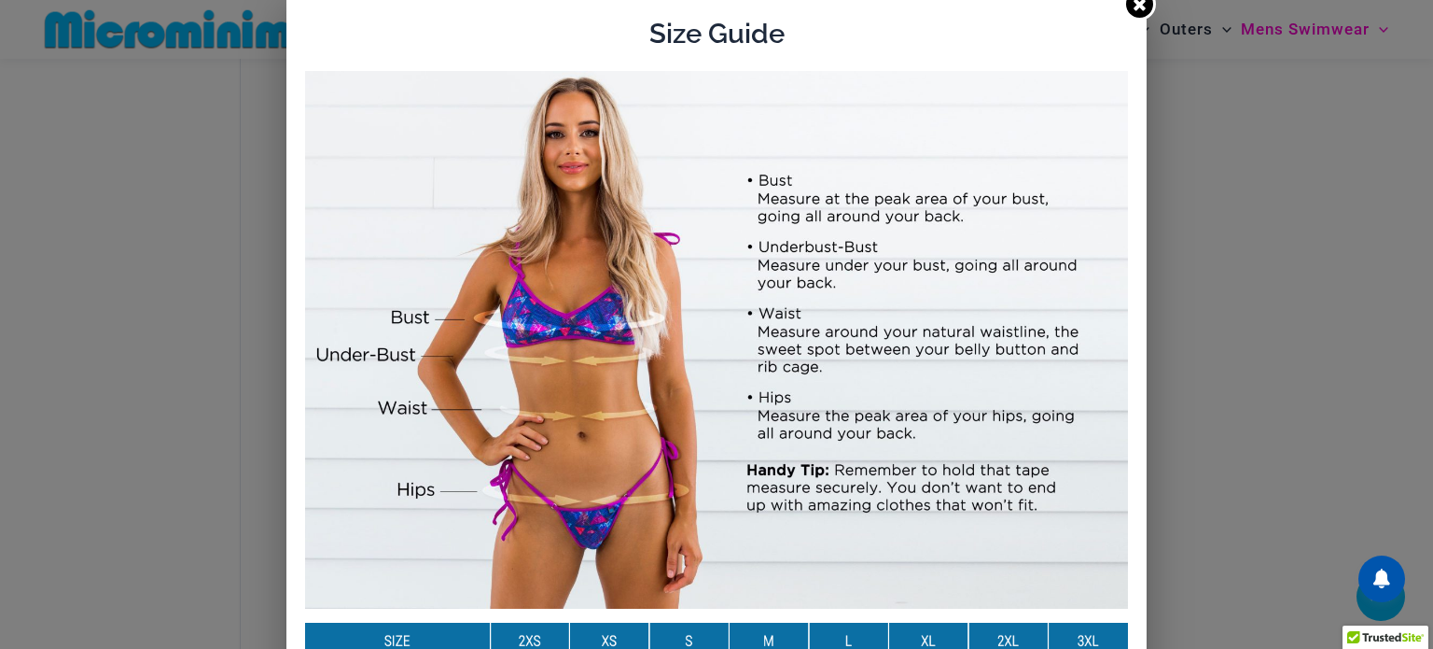
scroll to position [0, 0]
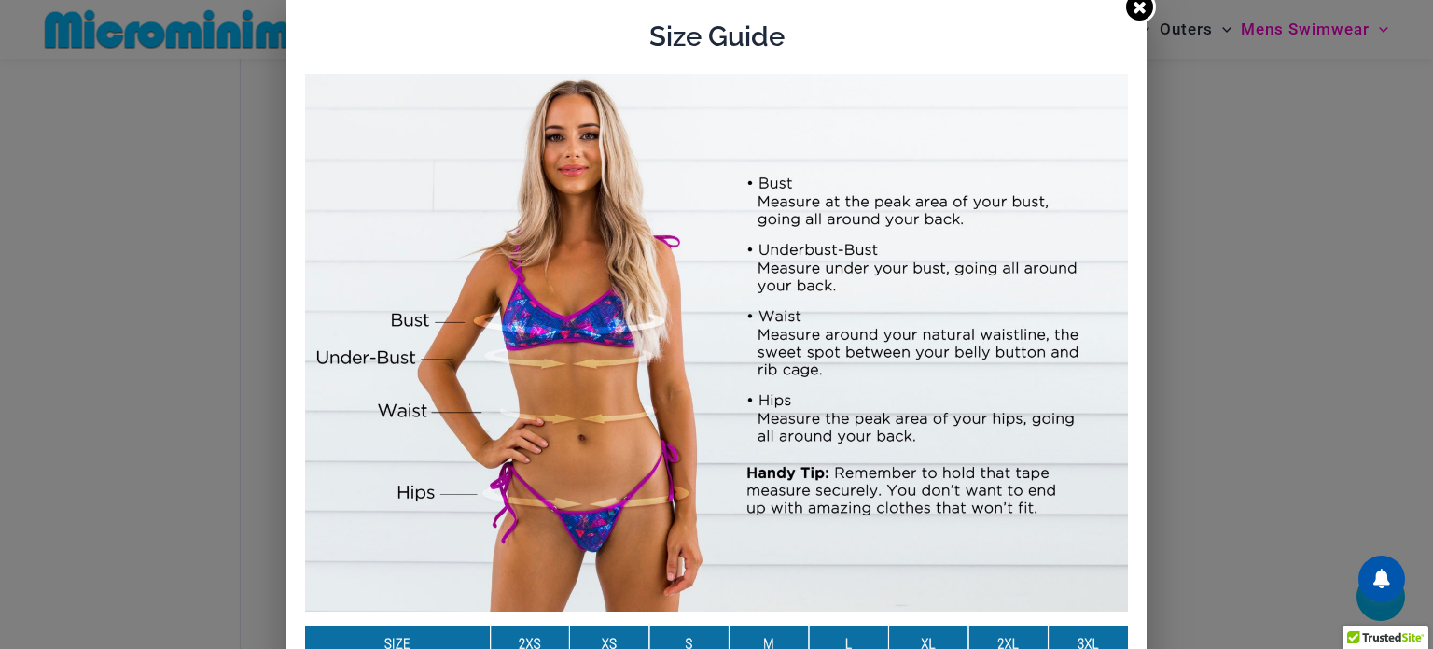
click at [1131, 13] on icon at bounding box center [1140, 7] width 18 height 18
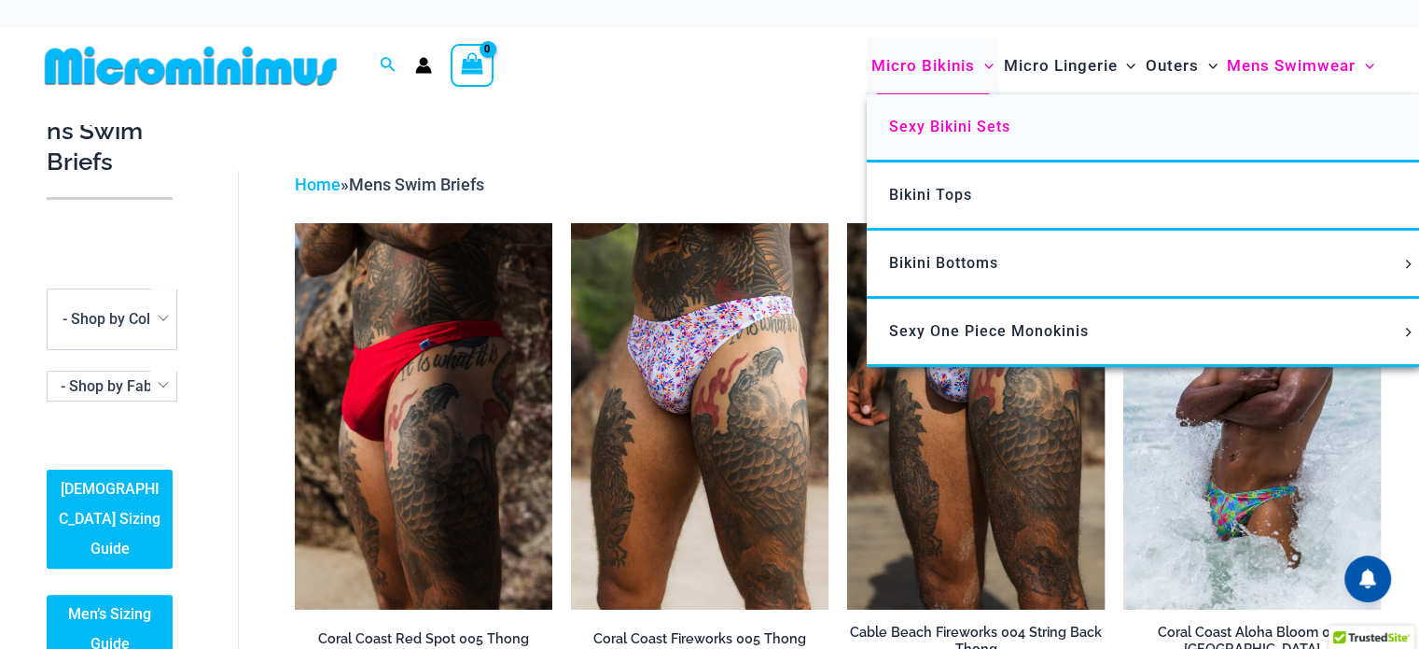
click at [918, 120] on span "Sexy Bikini Sets" at bounding box center [949, 127] width 121 height 18
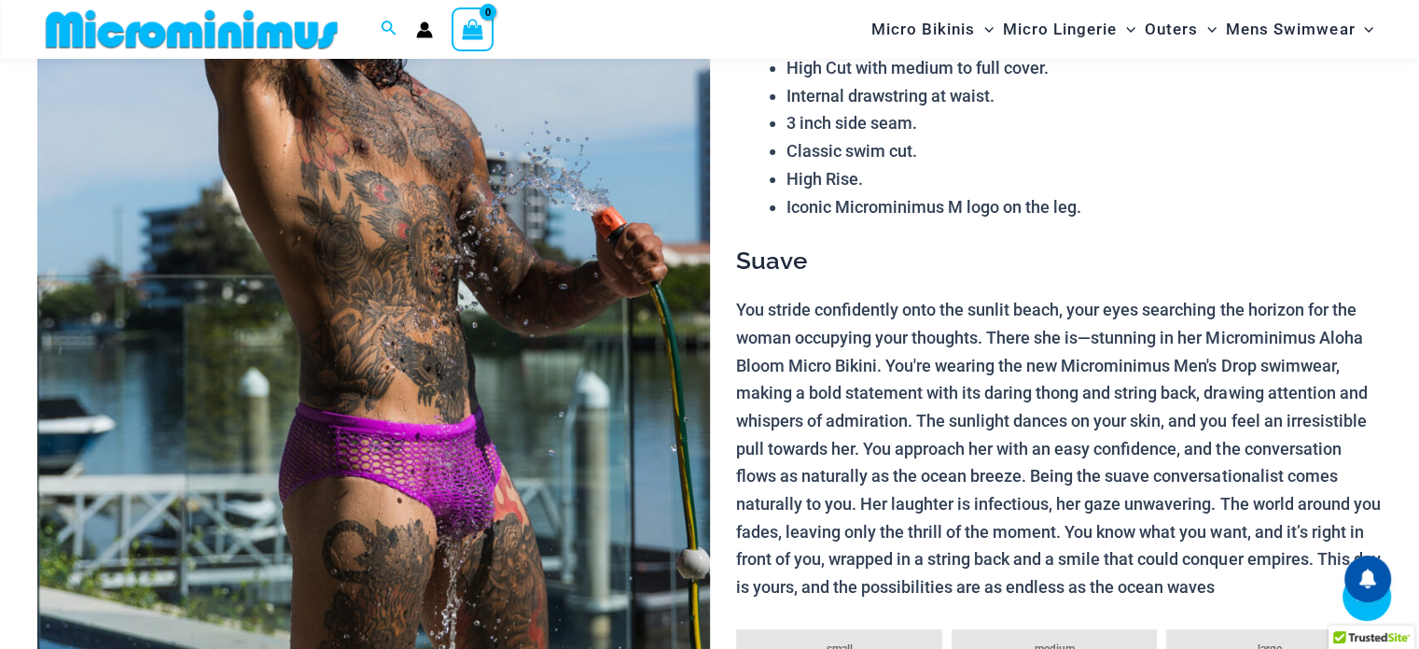
scroll to position [558, 0]
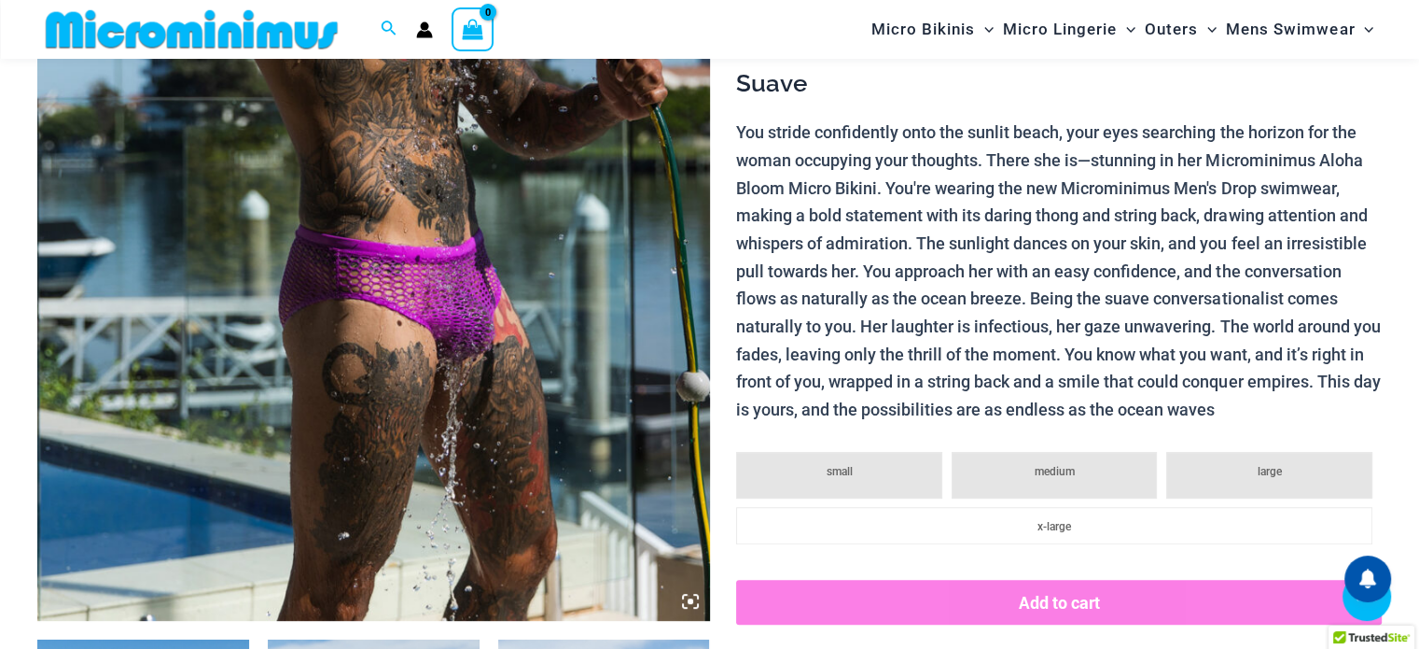
click at [688, 596] on icon at bounding box center [690, 601] width 17 height 17
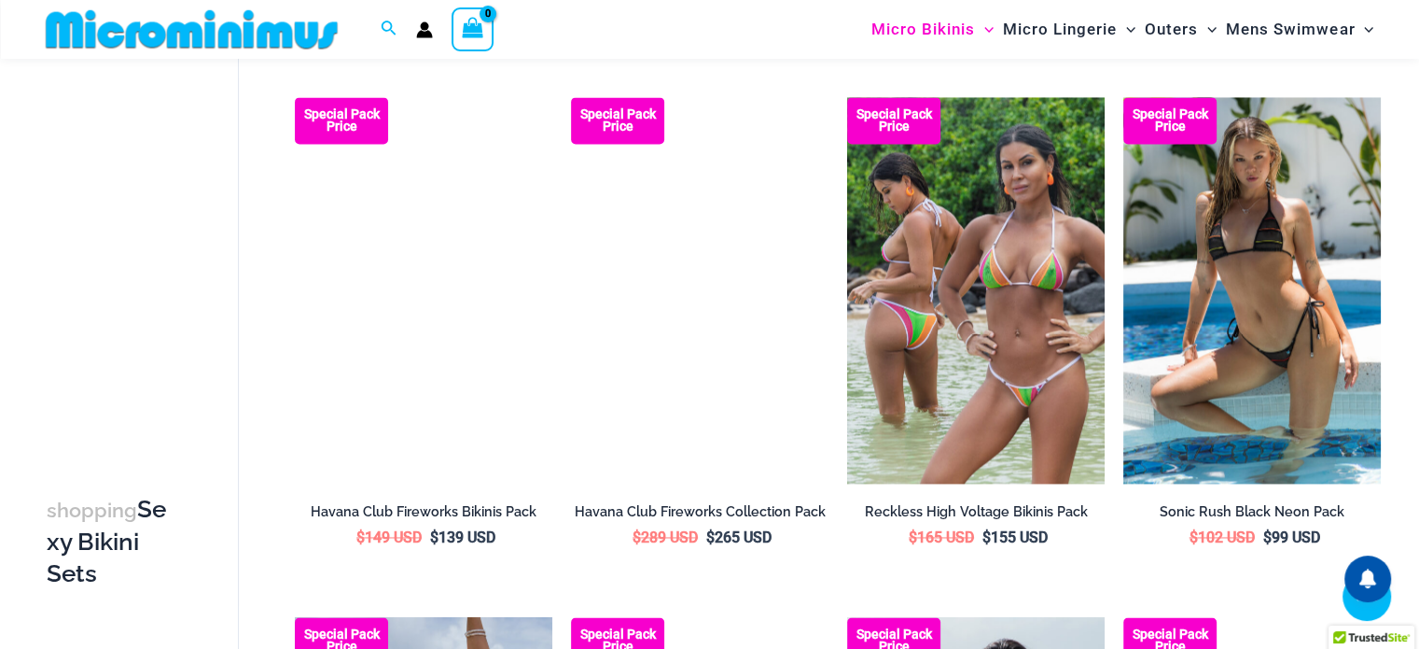
scroll to position [2690, 0]
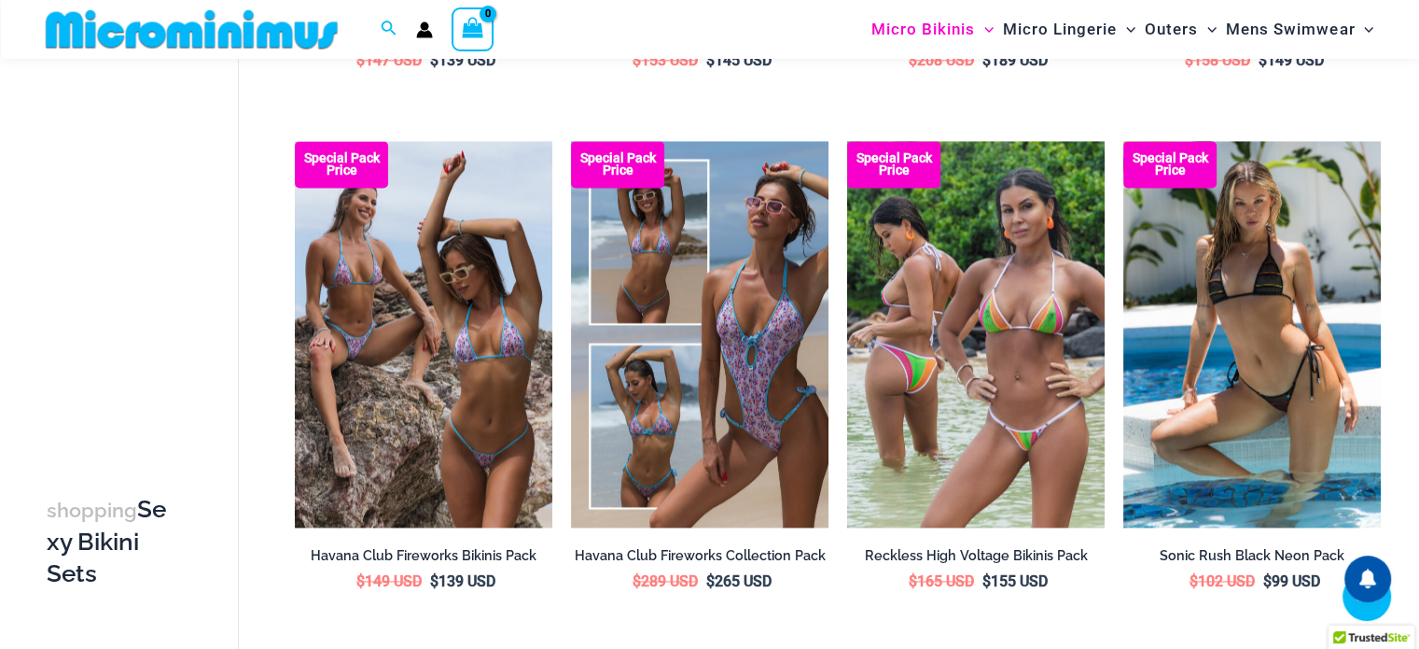
click at [259, 26] on img at bounding box center [191, 29] width 307 height 42
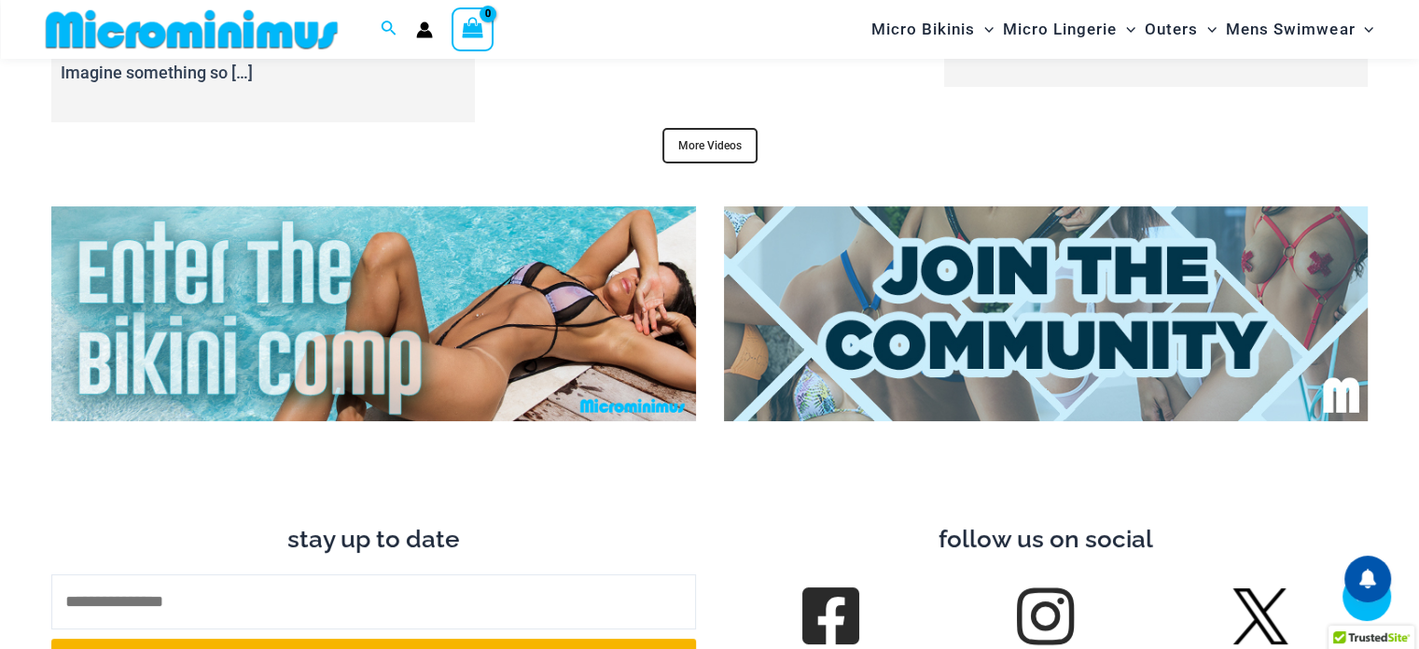
scroll to position [7357, 0]
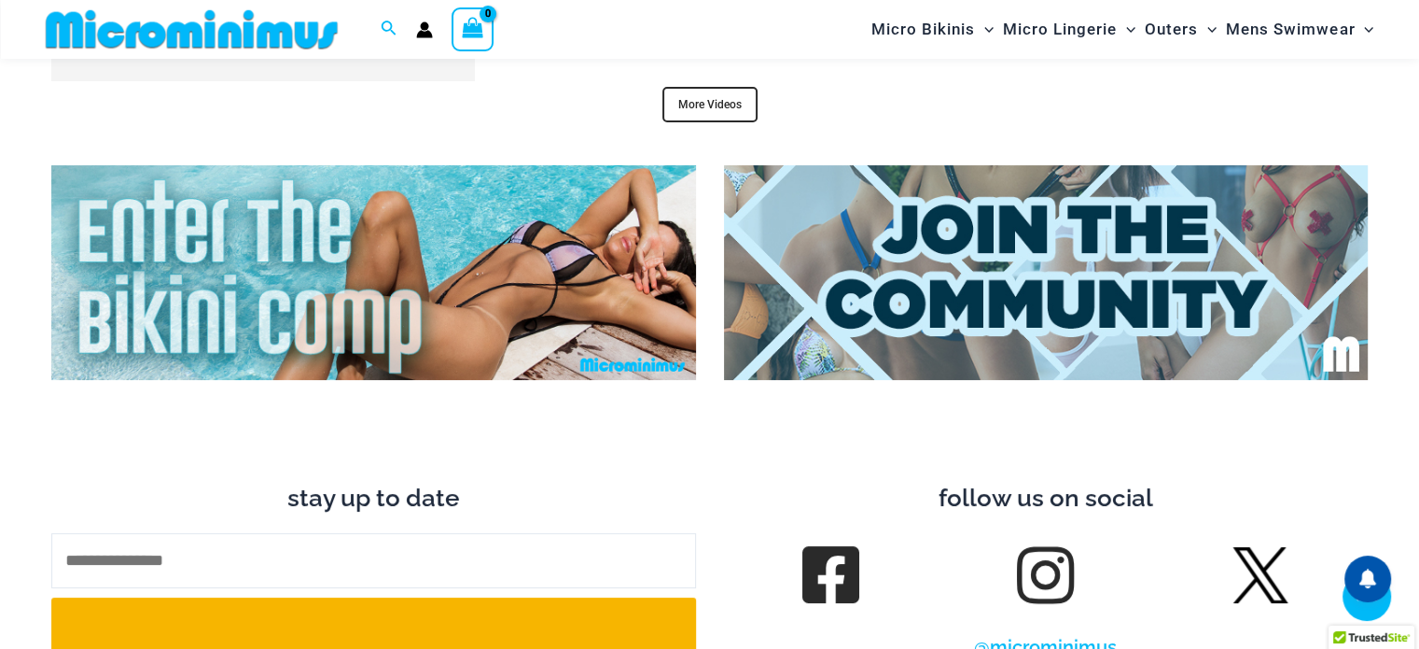
click at [620, 303] on img at bounding box center [373, 272] width 645 height 215
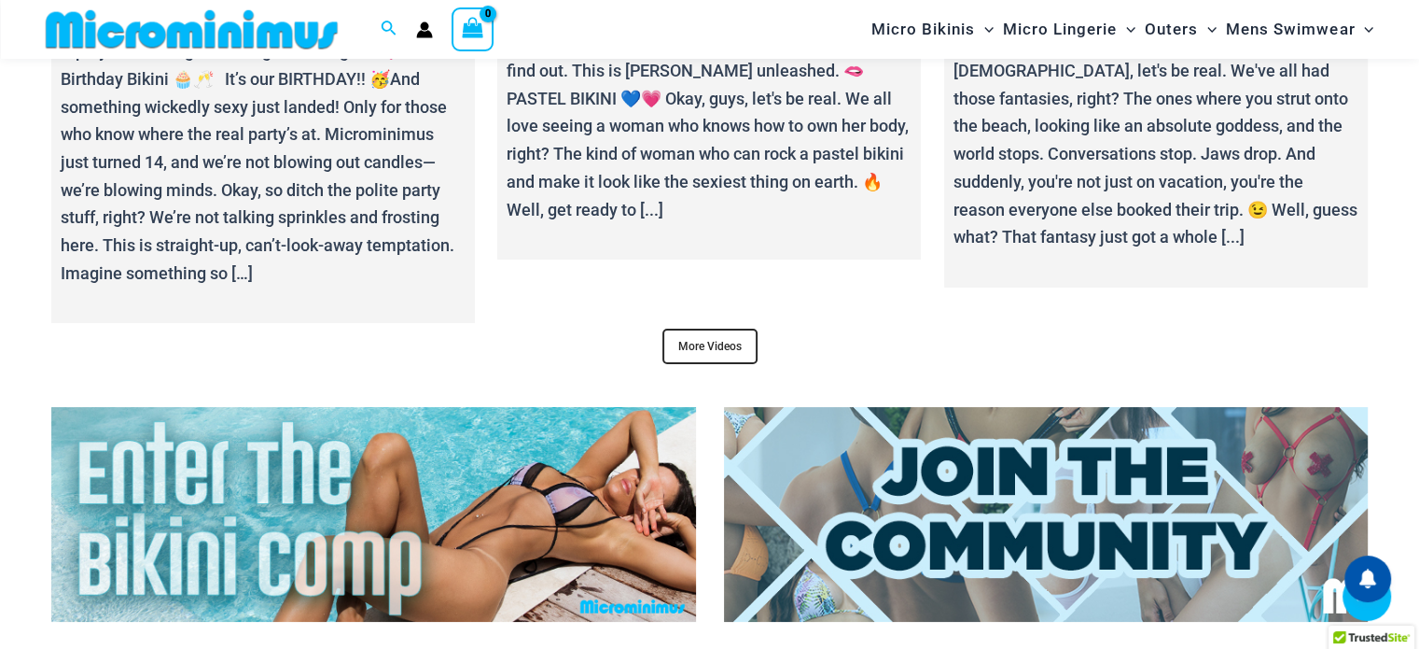
scroll to position [7077, 0]
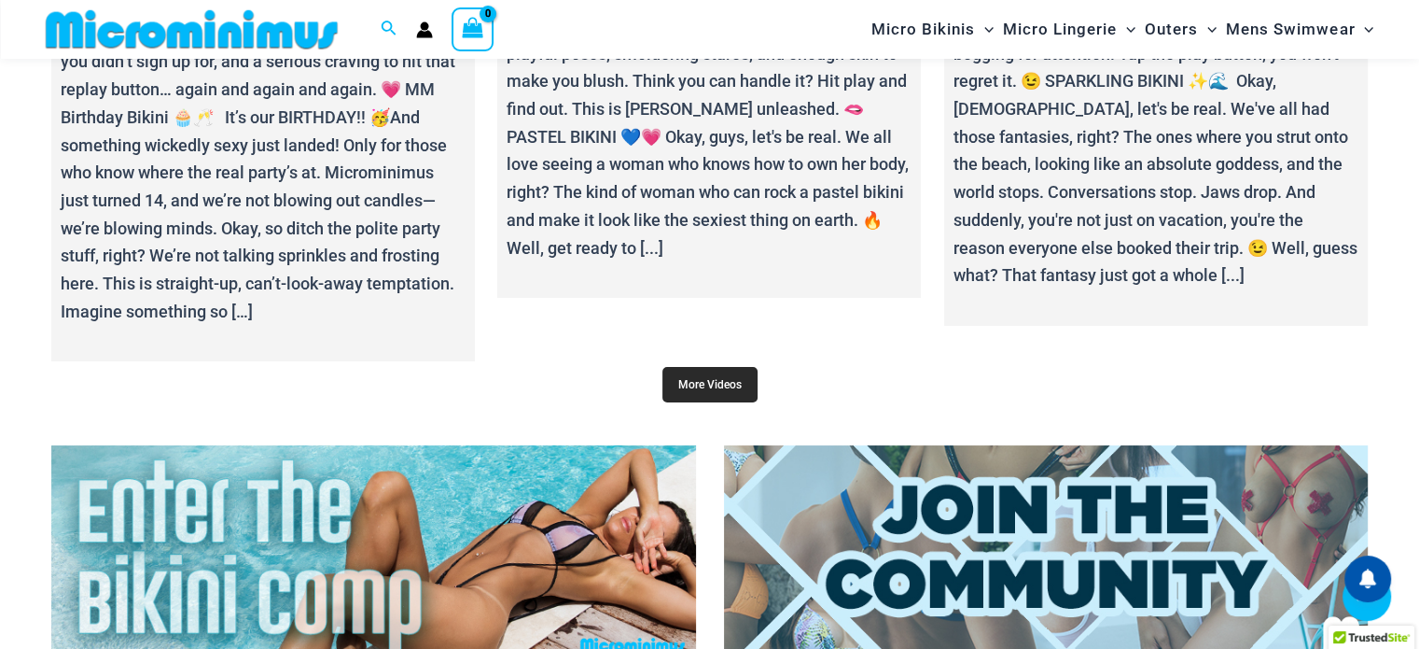
click at [704, 367] on link "More Videos" at bounding box center [709, 384] width 95 height 35
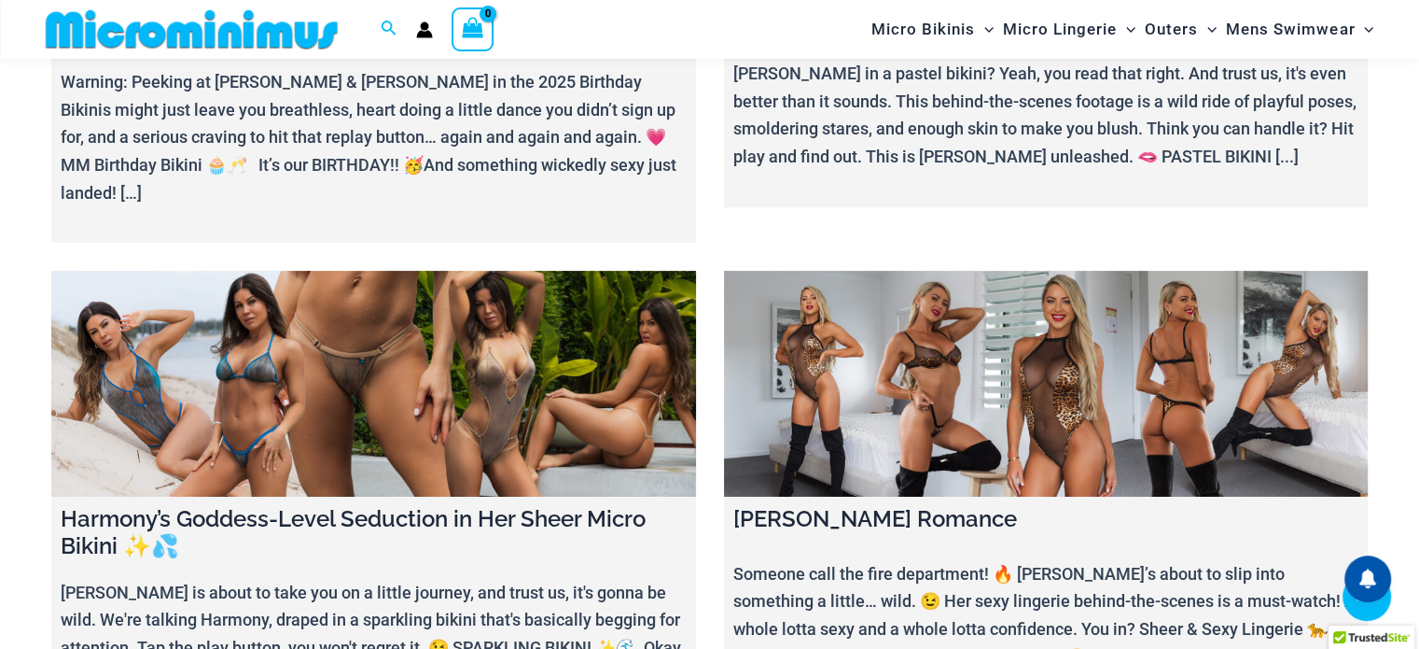
scroll to position [450, 0]
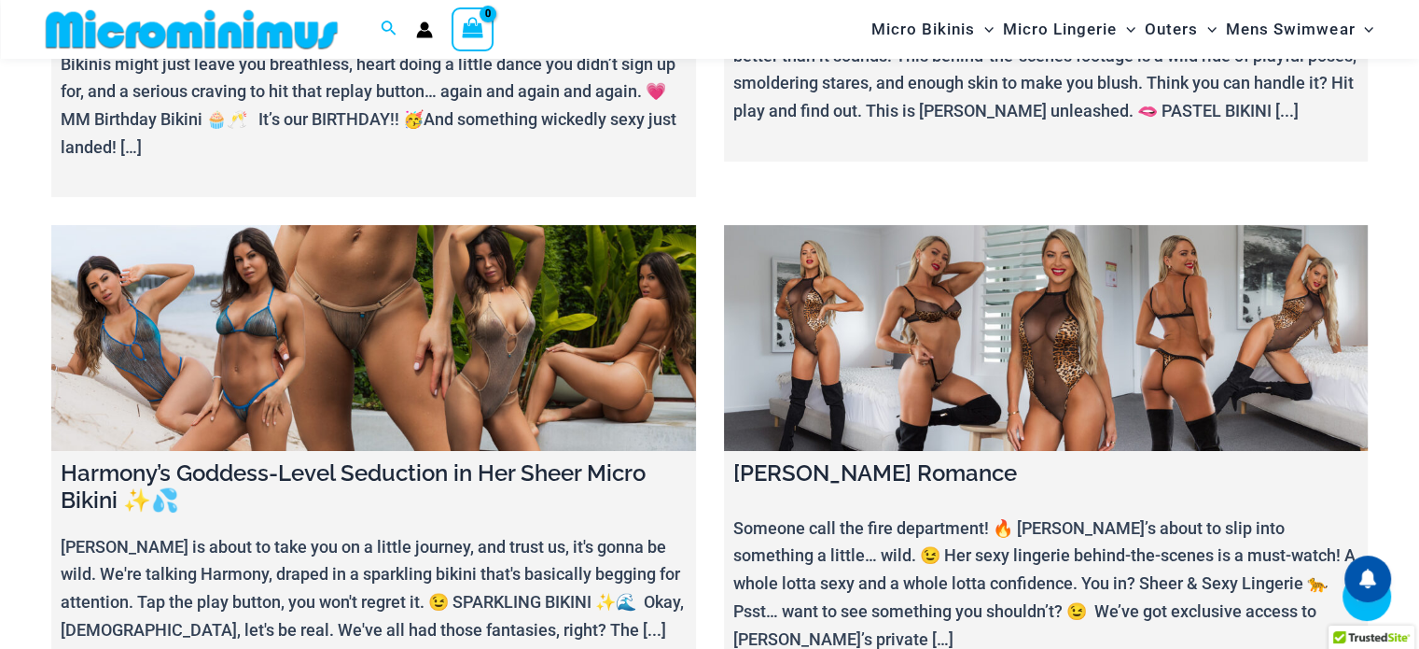
click at [409, 380] on link at bounding box center [373, 338] width 645 height 226
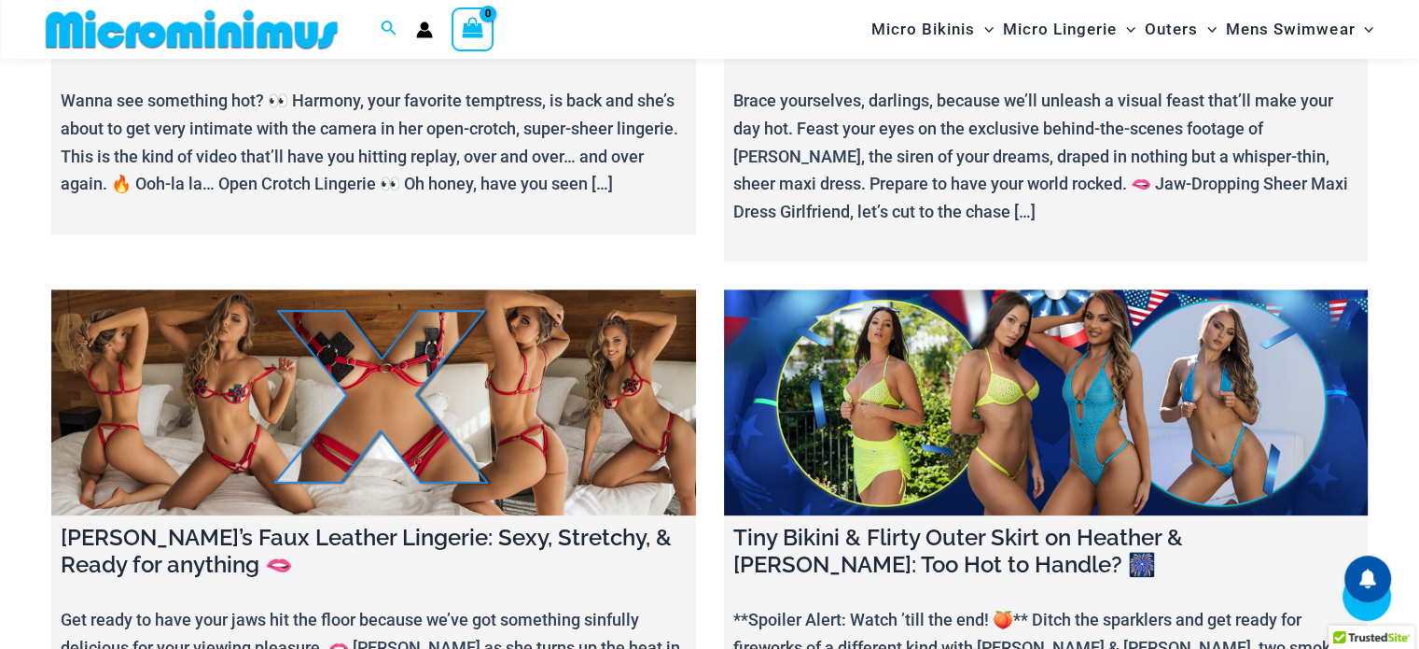
scroll to position [2406, 0]
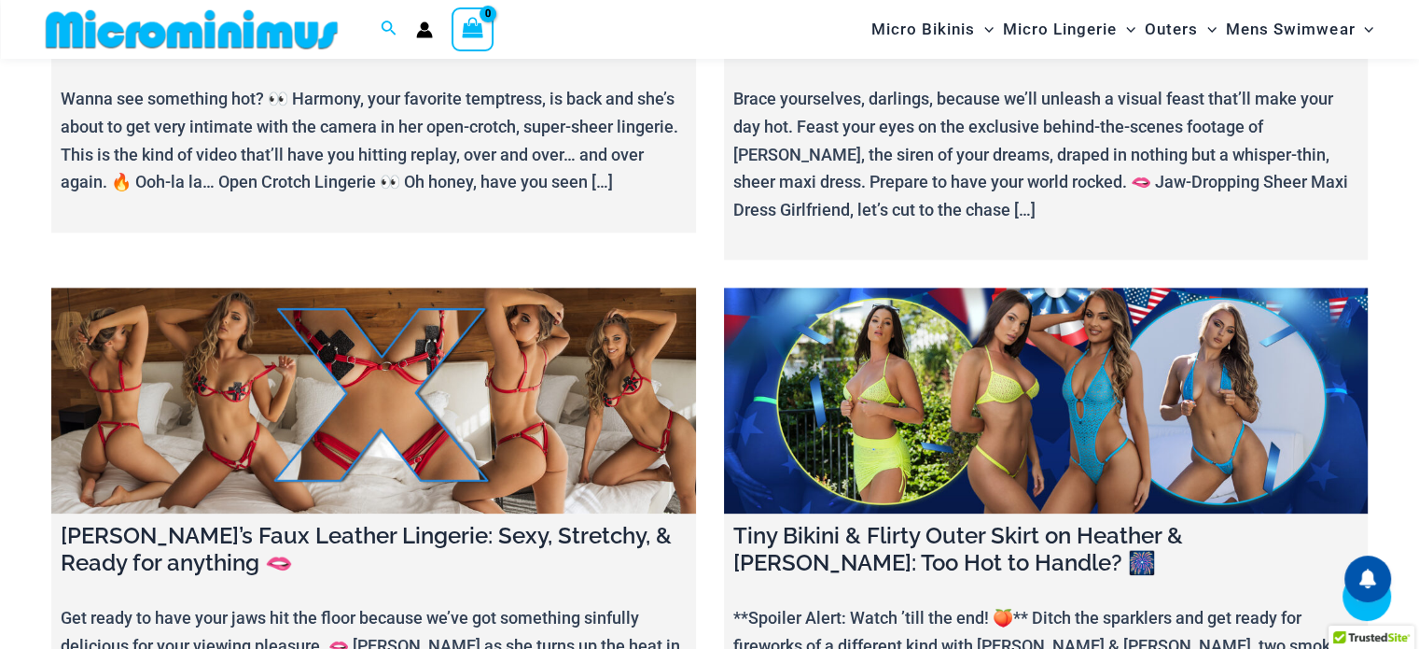
click at [983, 386] on link at bounding box center [1046, 400] width 645 height 226
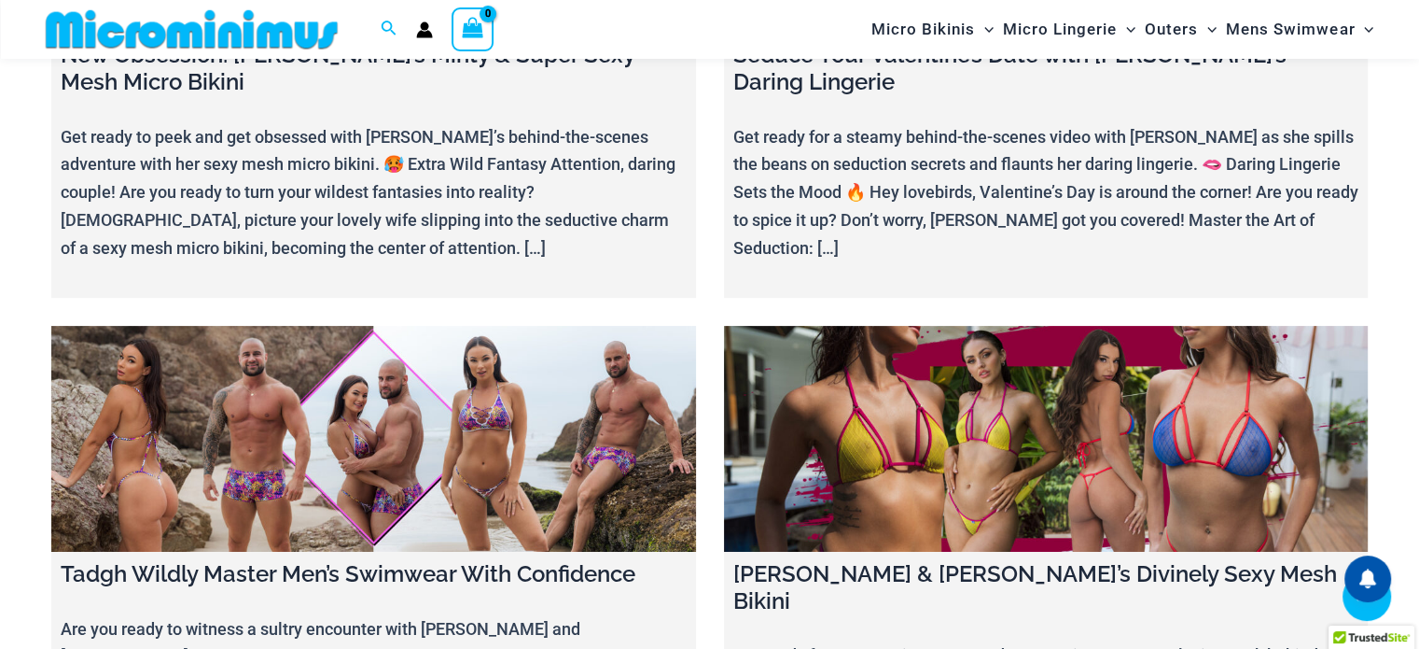
scroll to position [7525, 0]
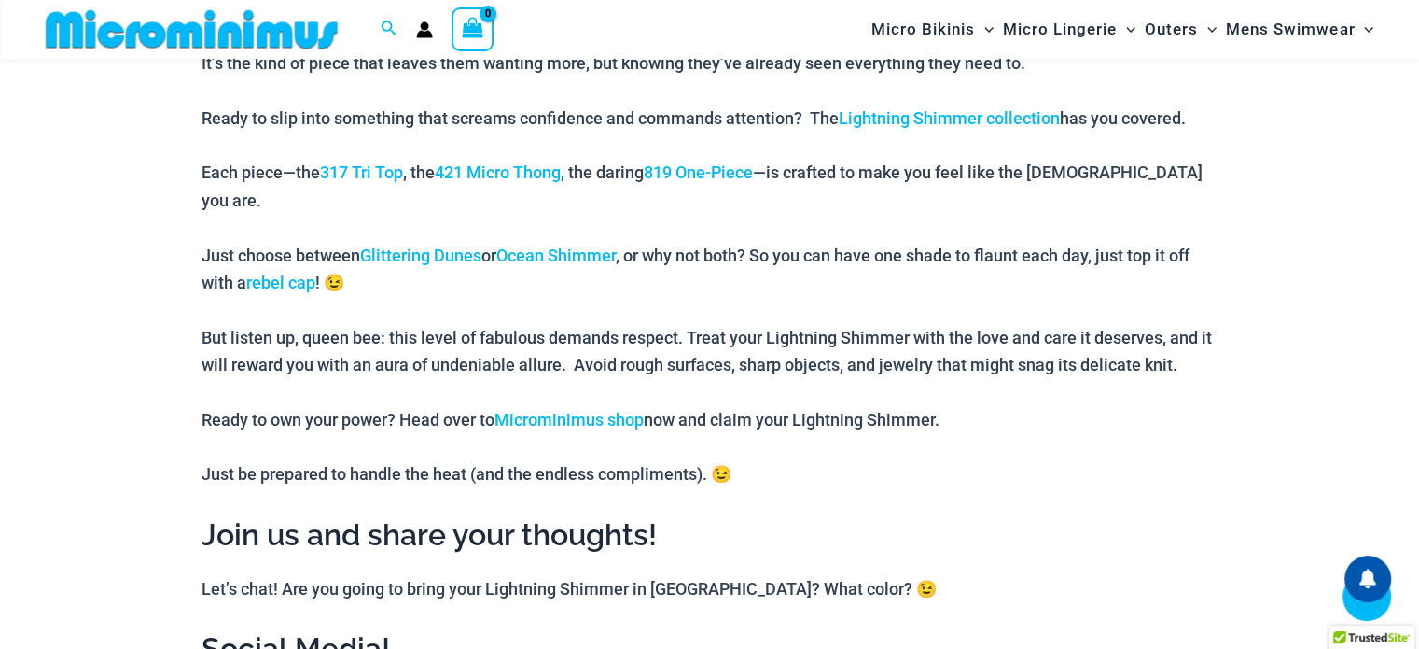
scroll to position [2038, 0]
